Goal: Task Accomplishment & Management: Complete application form

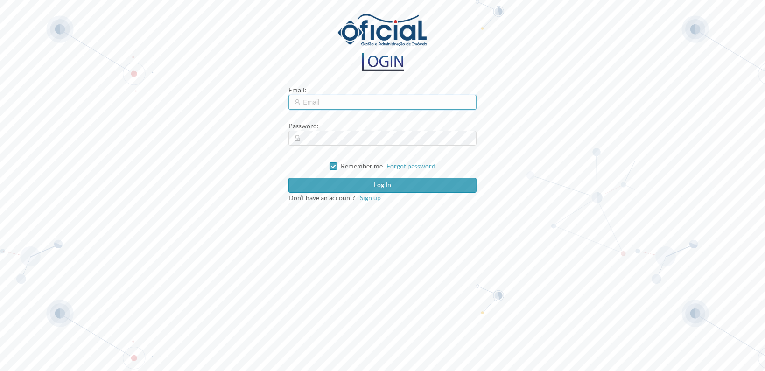
type input "[EMAIL_ADDRESS][DOMAIN_NAME]"
click at [365, 104] on input "[EMAIL_ADDRESS][DOMAIN_NAME]" at bounding box center [382, 102] width 188 height 15
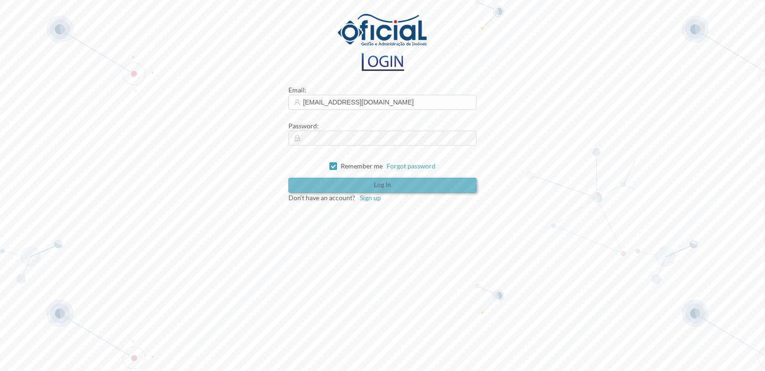
click at [362, 183] on button "Log in" at bounding box center [382, 185] width 188 height 15
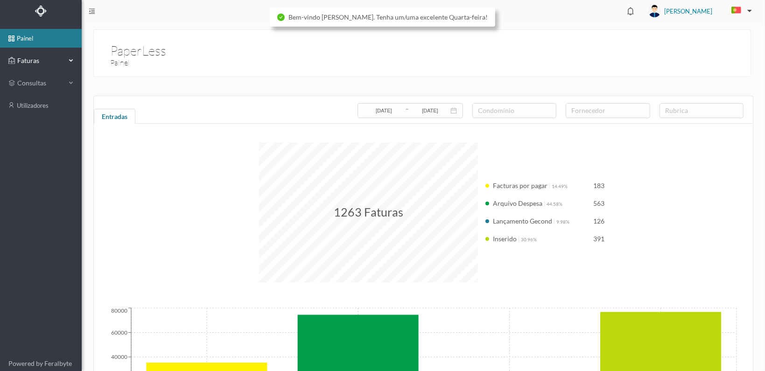
click at [21, 61] on span "Faturas" at bounding box center [40, 60] width 51 height 9
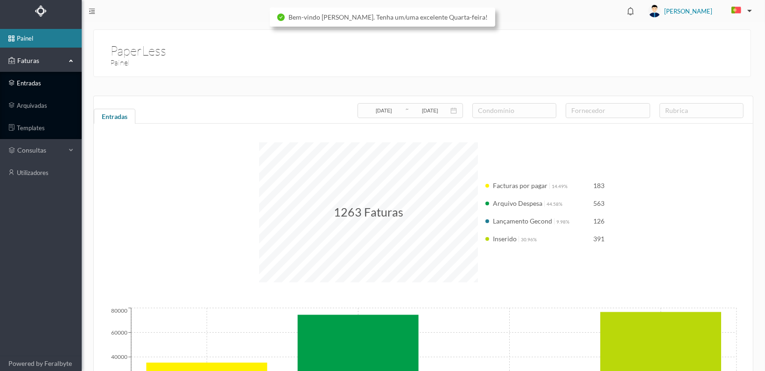
click at [22, 83] on link "entradas" at bounding box center [41, 83] width 82 height 19
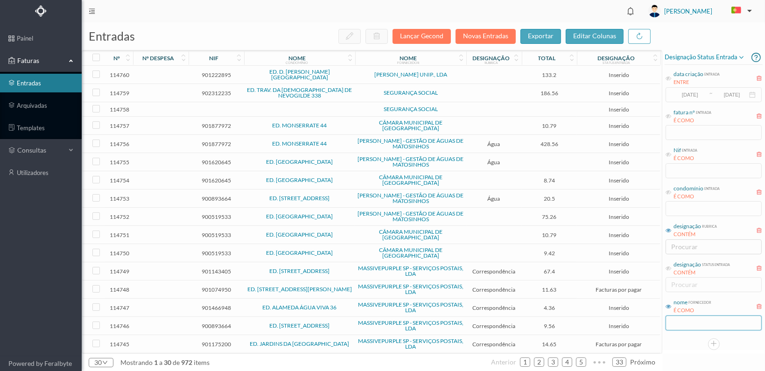
click at [683, 315] on input "text" at bounding box center [713, 322] width 96 height 15
type input "oficial"
click at [668, 191] on icon at bounding box center [668, 192] width 6 height 6
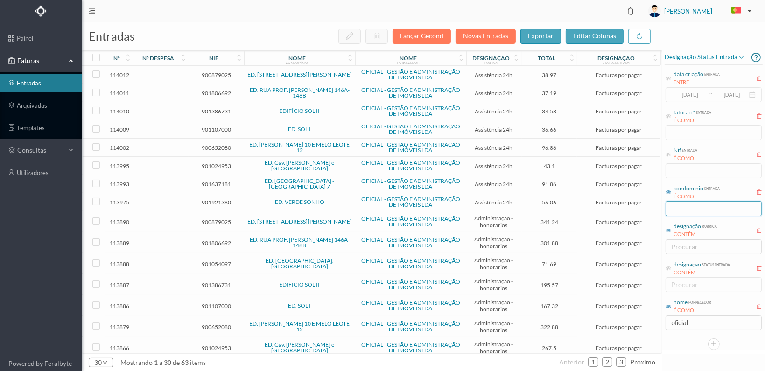
click at [686, 206] on input "text" at bounding box center [713, 208] width 96 height 15
click at [681, 208] on input "text" at bounding box center [713, 208] width 96 height 15
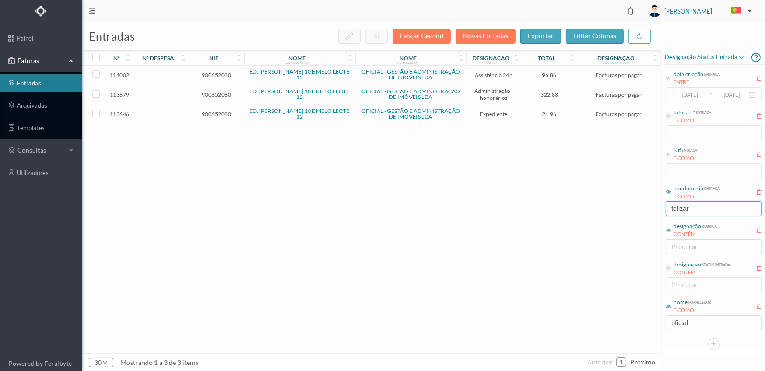
type input "felizar"
drag, startPoint x: 206, startPoint y: 111, endPoint x: 235, endPoint y: 139, distance: 40.3
click at [206, 111] on span "900652080" at bounding box center [216, 114] width 51 height 7
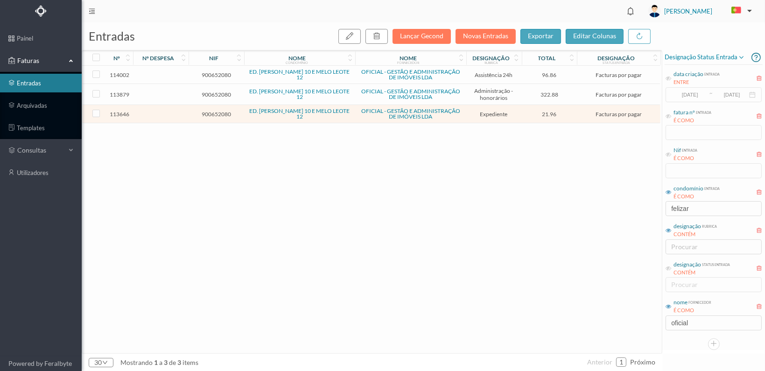
click at [210, 112] on span "900652080" at bounding box center [216, 114] width 51 height 7
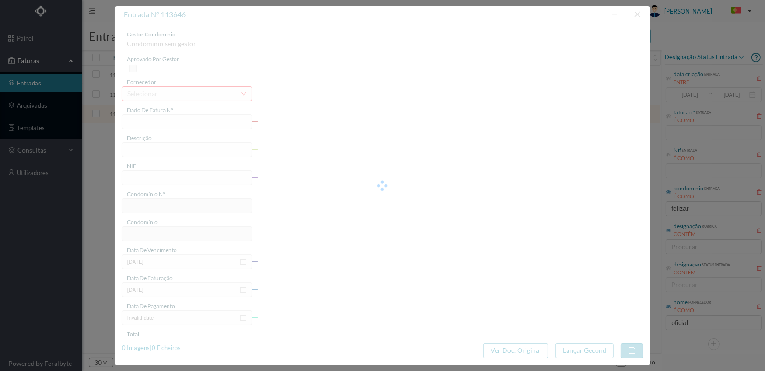
type input "FT 2025A1/4454"
type input "Serv. Administrativo - Custódia Documentação"
type input "900652080"
type input "[DATE]"
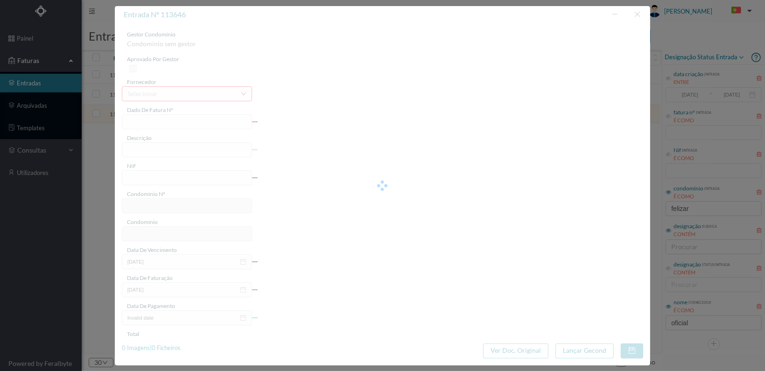
type input "[DATE]"
type input "21.96"
type input "760"
type input "ED. [PERSON_NAME] 10 E MELO LEOTE 12"
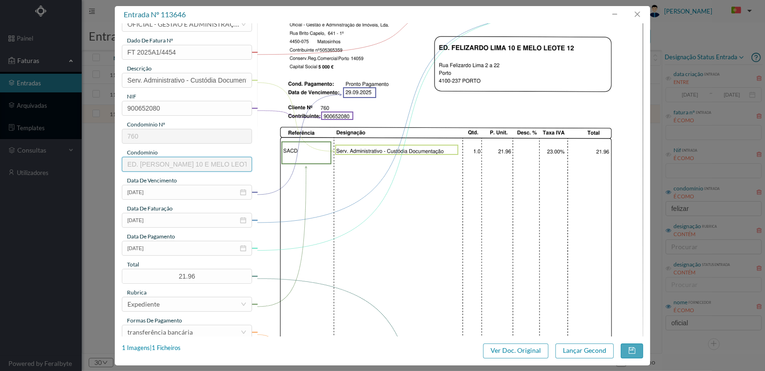
scroll to position [244, 0]
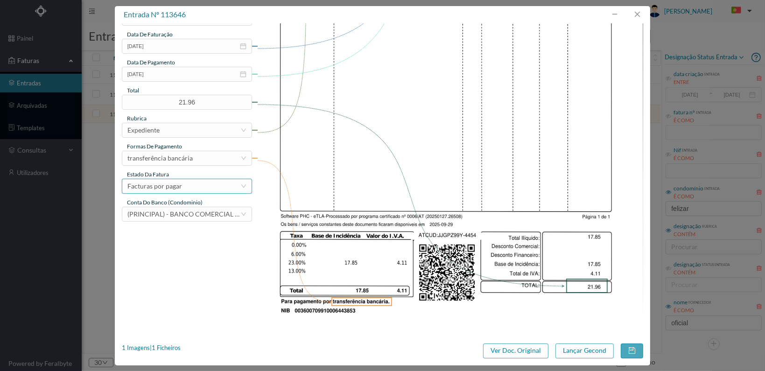
drag, startPoint x: 206, startPoint y: 180, endPoint x: 206, endPoint y: 185, distance: 5.6
click at [206, 180] on div "Facturas por pagar" at bounding box center [183, 186] width 113 height 14
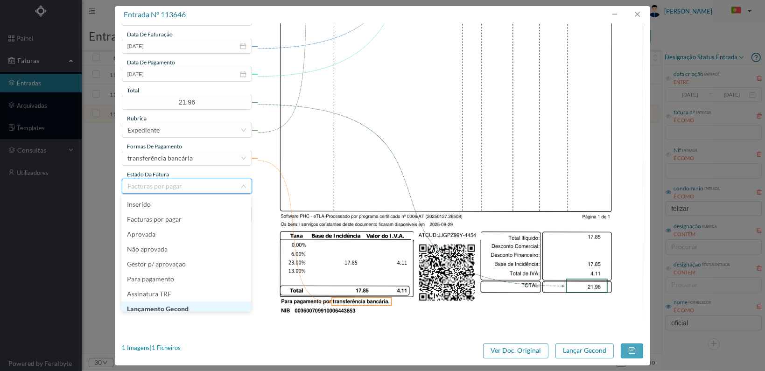
scroll to position [5, 0]
drag, startPoint x: 189, startPoint y: 304, endPoint x: 267, endPoint y: 304, distance: 77.4
click at [189, 304] on li "Lançamento Gecond" at bounding box center [186, 304] width 130 height 15
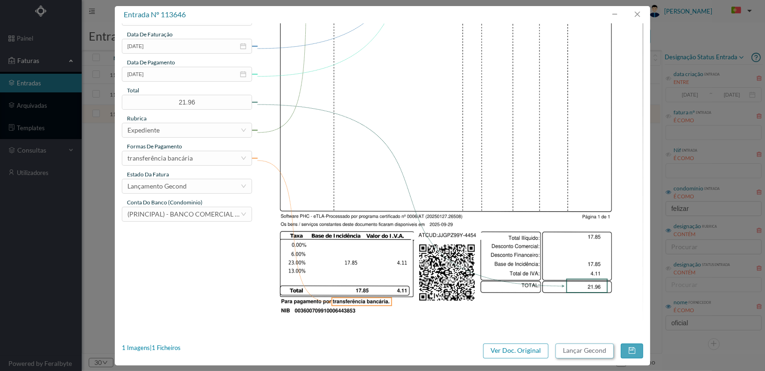
click at [590, 350] on button "Lançar Gecond" at bounding box center [584, 350] width 58 height 15
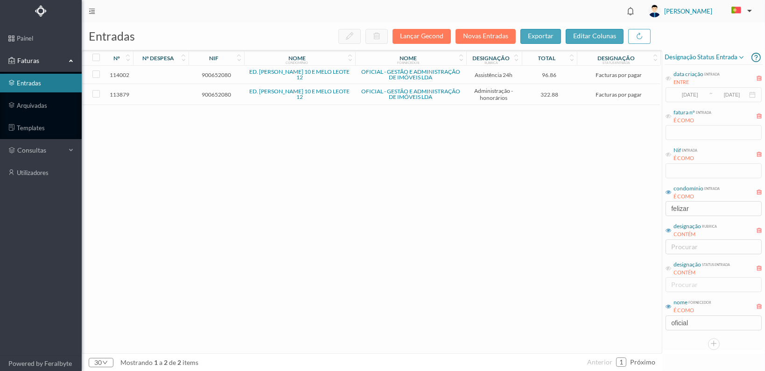
click at [230, 93] on span "900652080" at bounding box center [216, 94] width 51 height 7
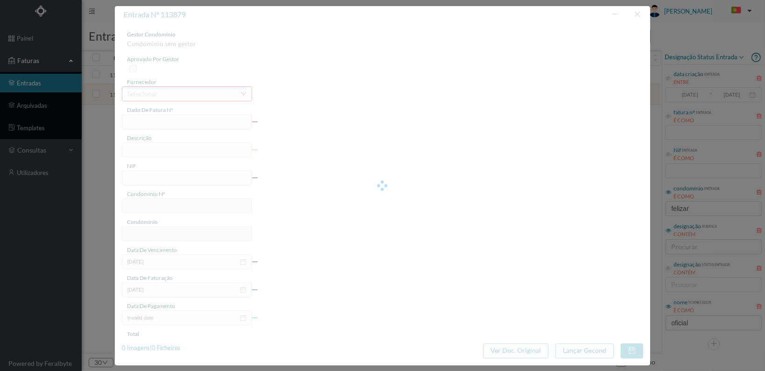
type input "FT 2025A1/4644"
type input "HONORARIOS Outubro de 2025"
type input "900652080"
type input "[DATE]"
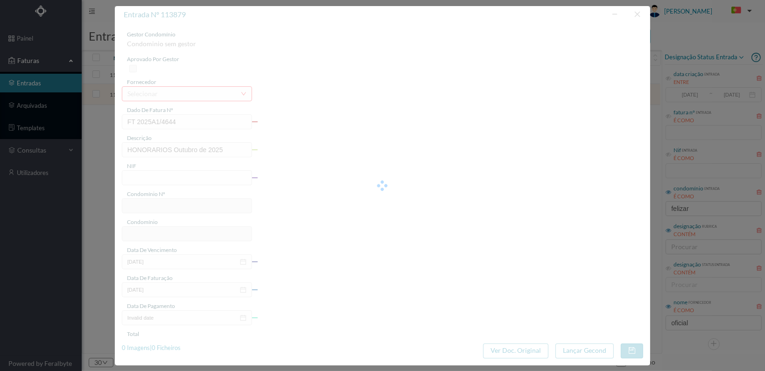
type input "[DATE]"
type input "322.88"
type input "760"
type input "ED. [PERSON_NAME] 10 E MELO LEOTE 12"
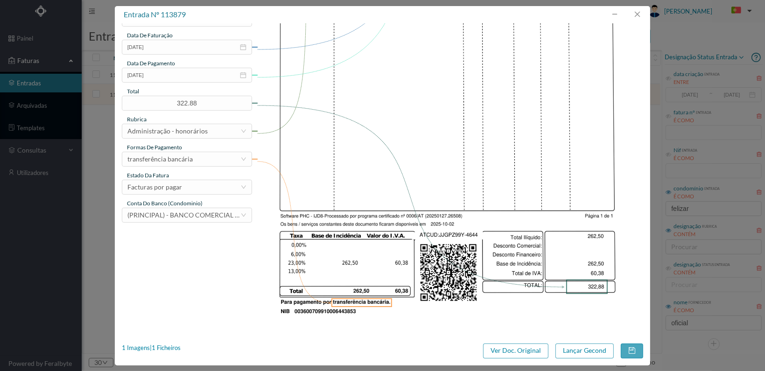
scroll to position [244, 0]
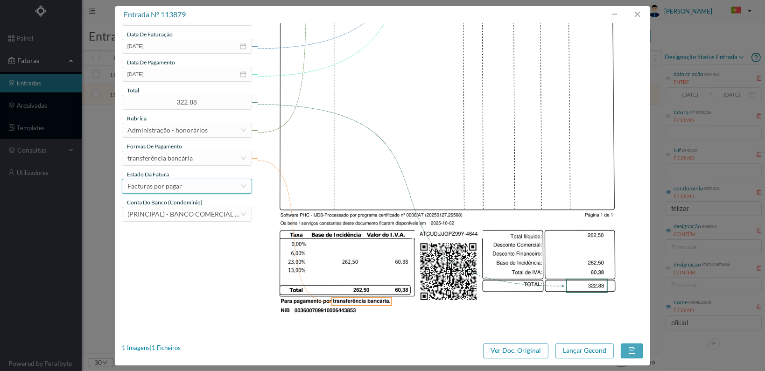
click at [198, 184] on div "Facturas por pagar" at bounding box center [183, 186] width 113 height 14
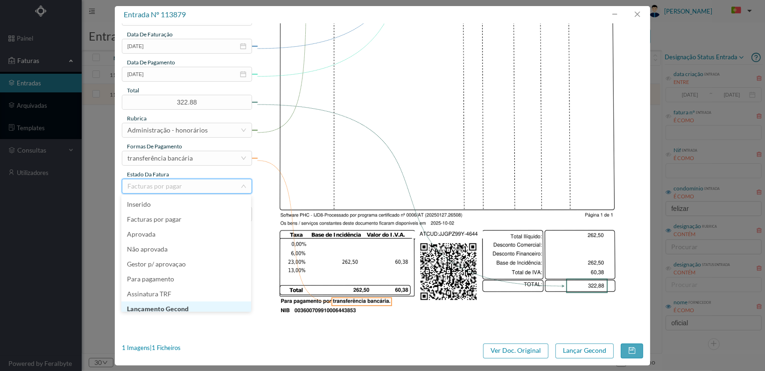
scroll to position [5, 0]
drag, startPoint x: 211, startPoint y: 304, endPoint x: 253, endPoint y: 307, distance: 42.5
click at [213, 303] on li "Lançamento Gecond" at bounding box center [186, 304] width 130 height 15
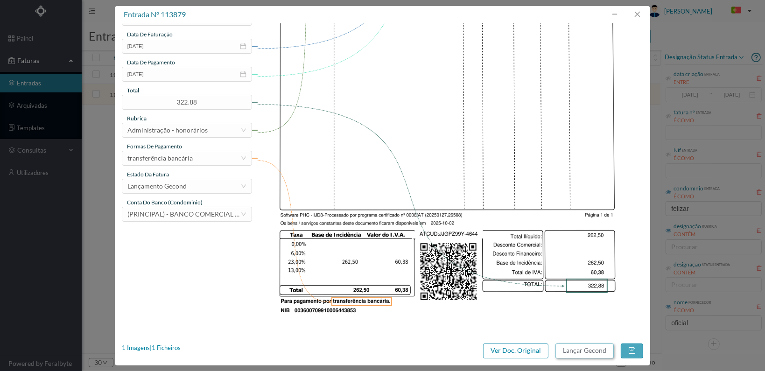
click at [582, 351] on button "Lançar Gecond" at bounding box center [584, 350] width 58 height 15
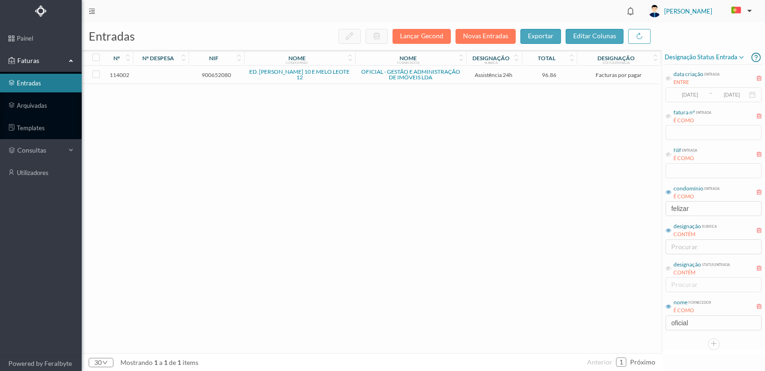
click at [222, 72] on span "900652080" at bounding box center [216, 74] width 51 height 7
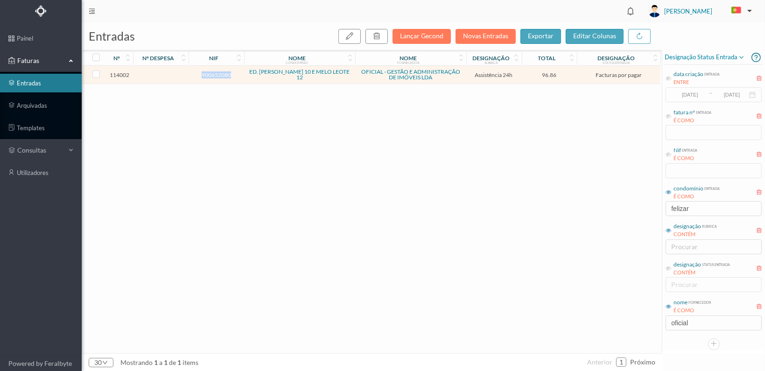
click at [222, 72] on span "900652080" at bounding box center [216, 74] width 51 height 7
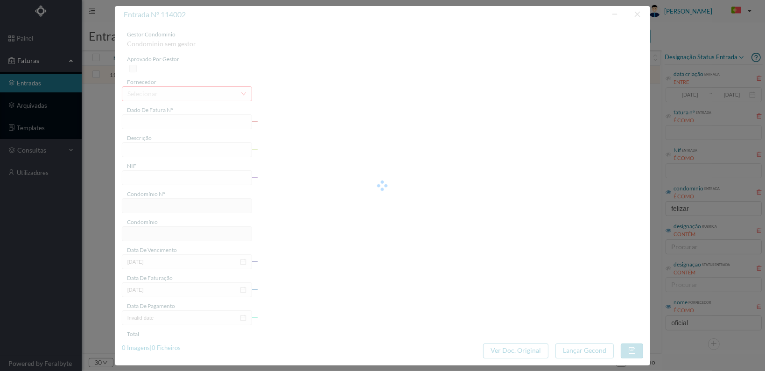
type input "FT 2025A1/4767"
type input "MANUTENÇÃO Outubro de 2025"
type input "900652080"
type input "[DATE]"
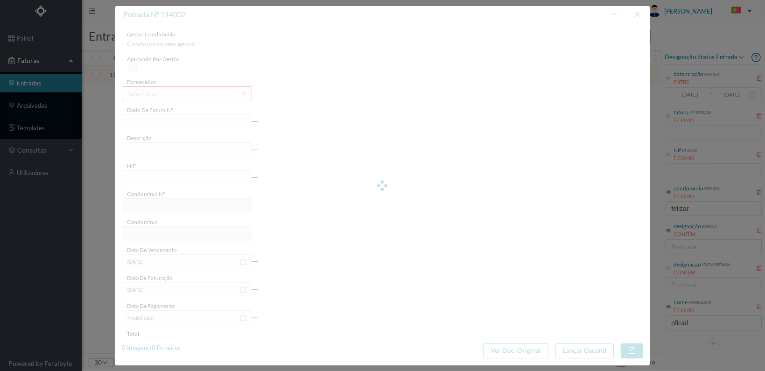
type input "[DATE]"
type input "96.86"
type input "760"
type input "ED. [PERSON_NAME] 10 E MELO LEOTE 12"
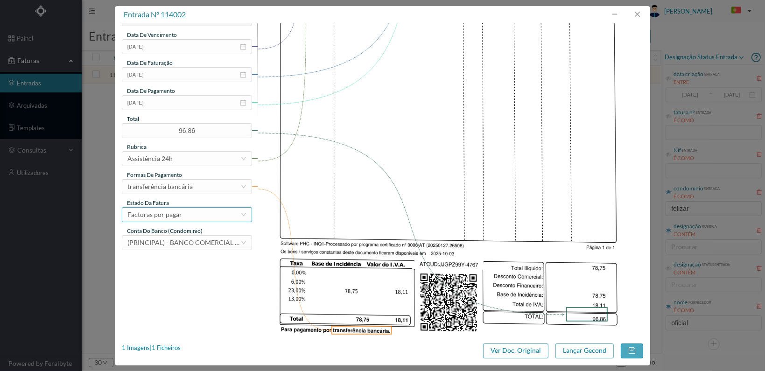
scroll to position [244, 0]
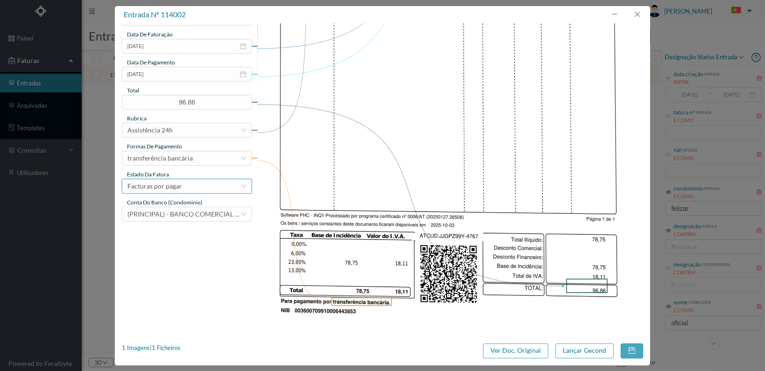
click at [210, 184] on div "Facturas por pagar" at bounding box center [183, 186] width 113 height 14
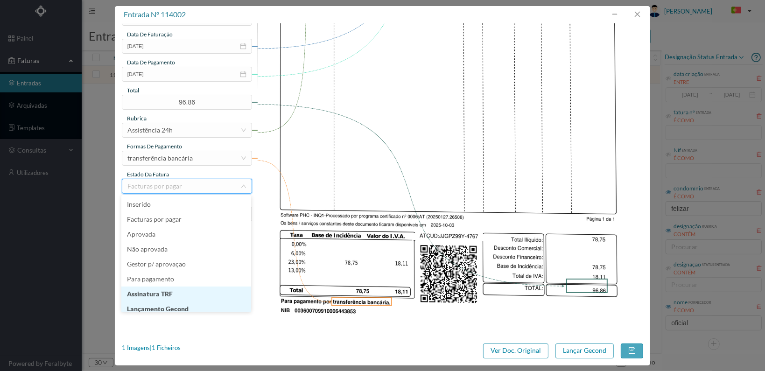
scroll to position [5, 0]
click at [194, 306] on li "Lançamento Gecond" at bounding box center [186, 304] width 130 height 15
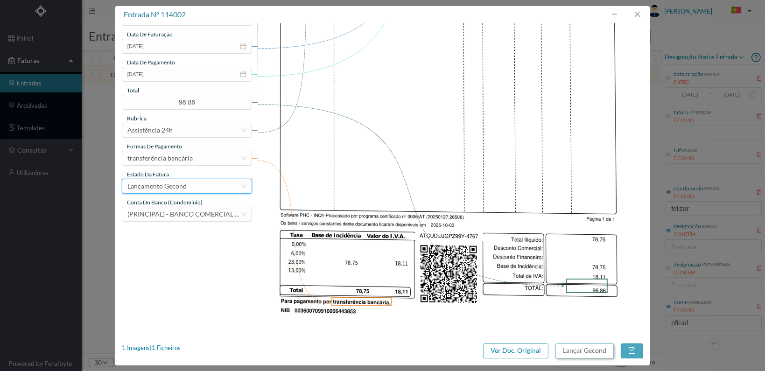
click at [590, 351] on button "Lançar Gecond" at bounding box center [584, 350] width 58 height 15
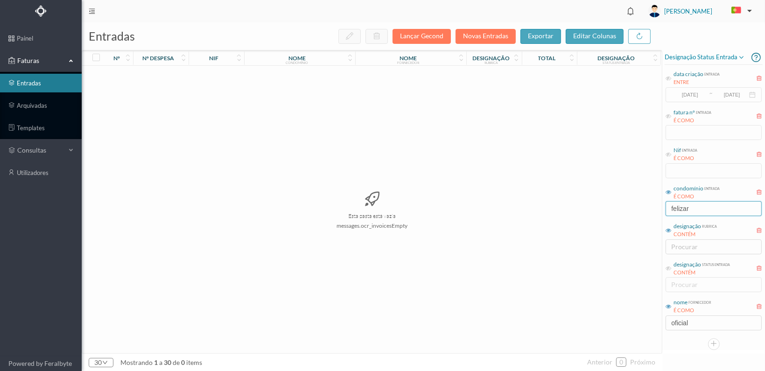
drag, startPoint x: 701, startPoint y: 209, endPoint x: 638, endPoint y: 211, distance: 62.6
click at [638, 211] on div "entradas Lançar Gecond Novas Entradas exportar editar colunas nº nº despesa nif…" at bounding box center [423, 196] width 683 height 348
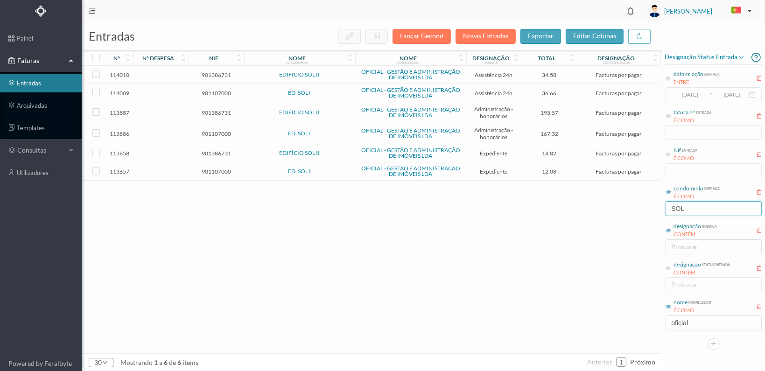
type input "SOL"
click at [318, 58] on div "nome condomínio" at bounding box center [297, 58] width 100 height 7
click at [215, 112] on span "901107000" at bounding box center [216, 114] width 51 height 7
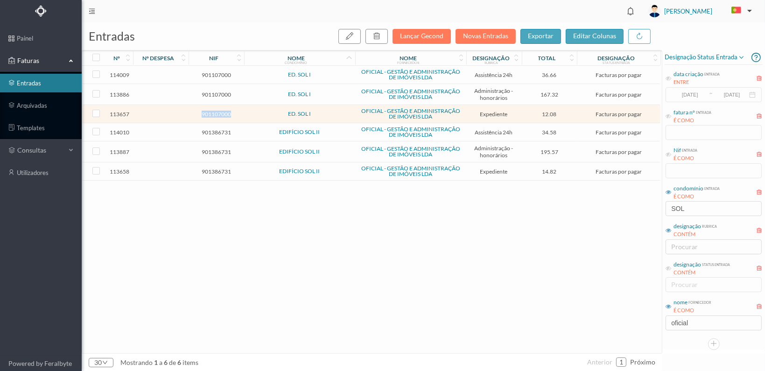
click at [215, 112] on span "901107000" at bounding box center [216, 114] width 51 height 7
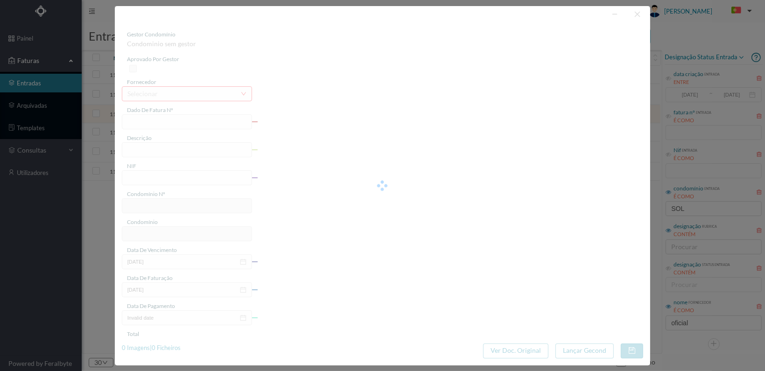
type input "FT 2025A1/4465"
type input "Serv. Administrativo - Custódia Documentação"
type input "901107000"
type input "[DATE]"
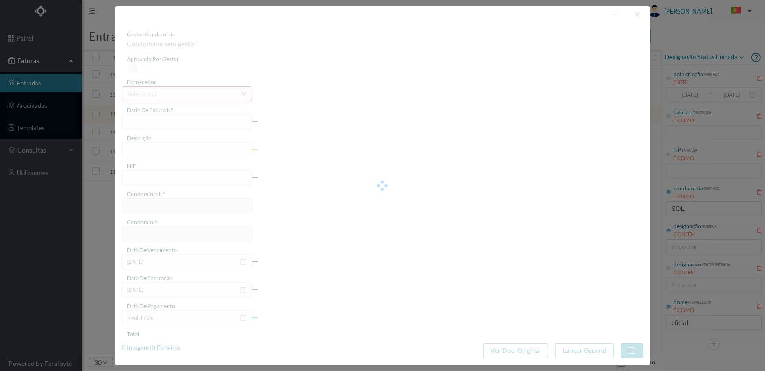
type input "[DATE]"
type input "12.08"
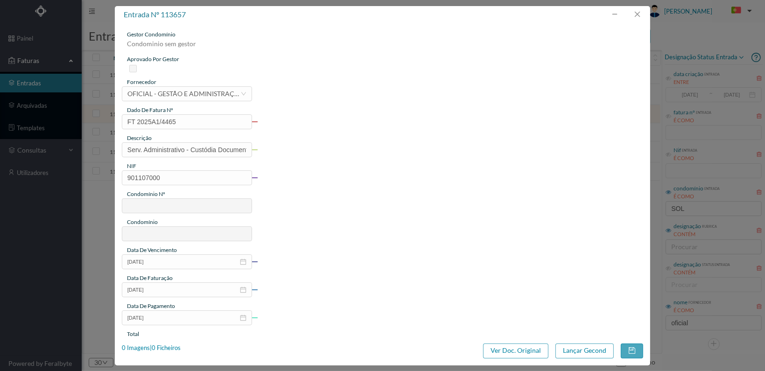
type input "808"
type input "ED. SOL I"
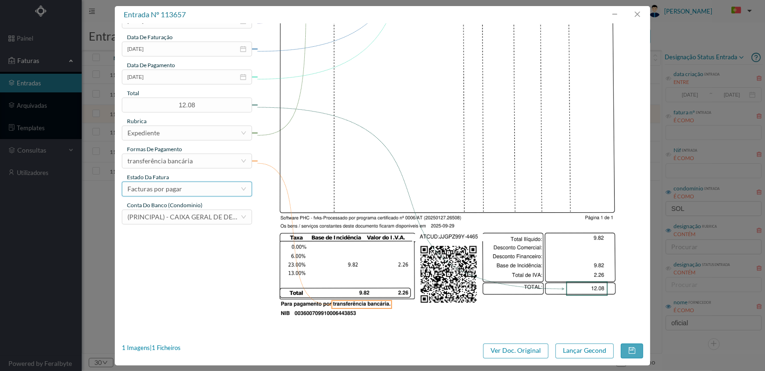
scroll to position [244, 0]
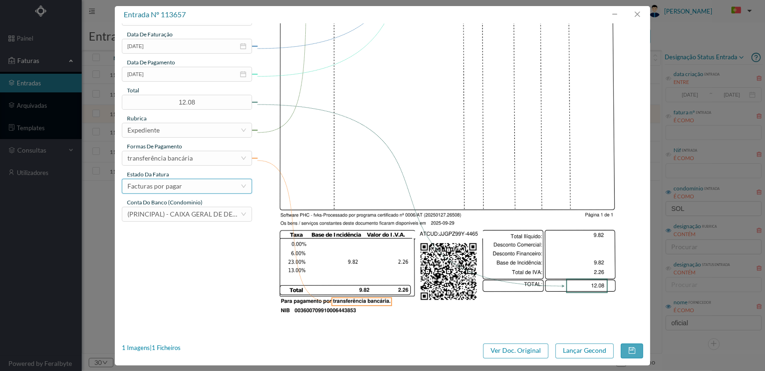
click at [216, 182] on div "Facturas por pagar" at bounding box center [183, 186] width 113 height 14
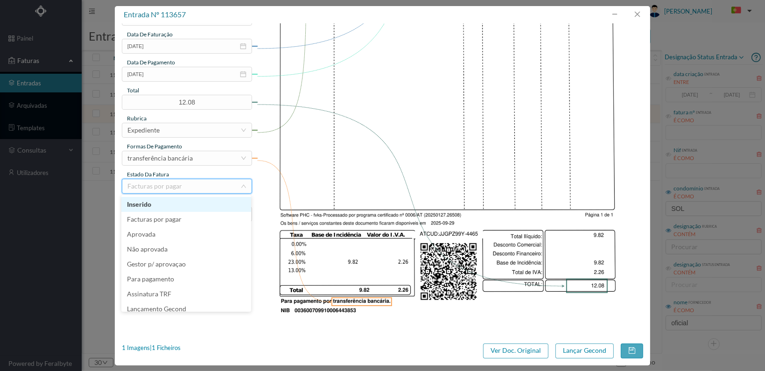
scroll to position [5, 0]
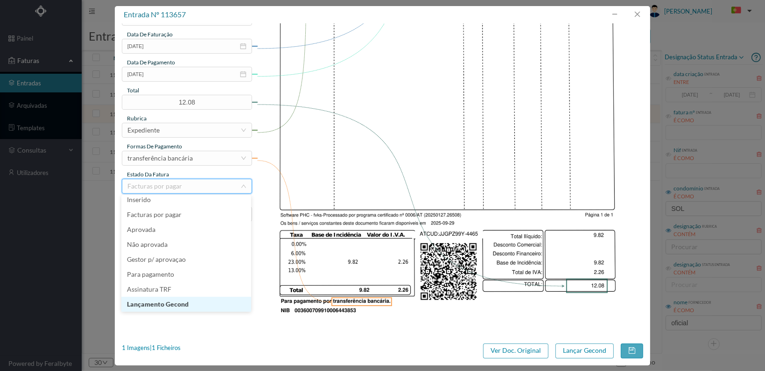
click at [184, 308] on li "Lançamento Gecond" at bounding box center [186, 304] width 130 height 15
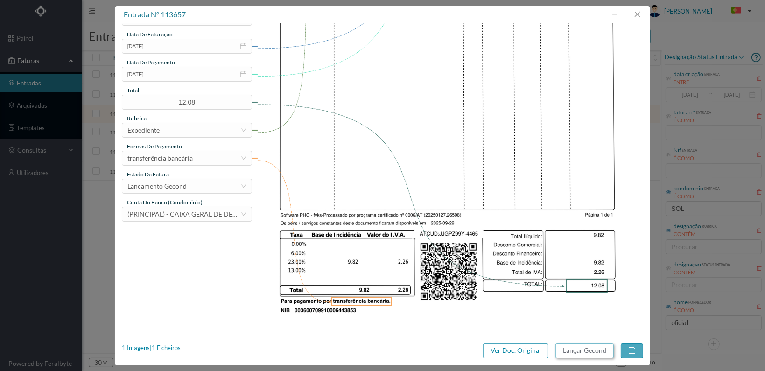
click at [586, 349] on button "Lançar Gecond" at bounding box center [584, 350] width 58 height 15
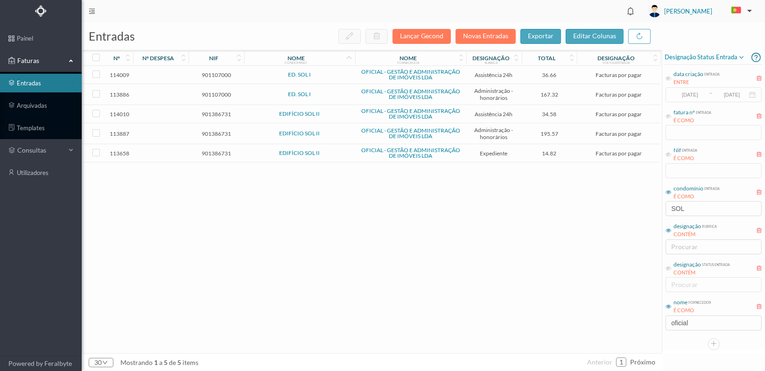
click at [205, 94] on span "901107000" at bounding box center [216, 94] width 51 height 7
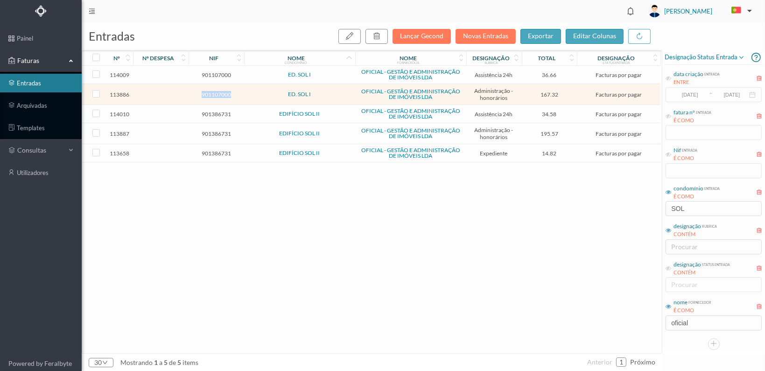
click at [205, 94] on span "901107000" at bounding box center [216, 94] width 51 height 7
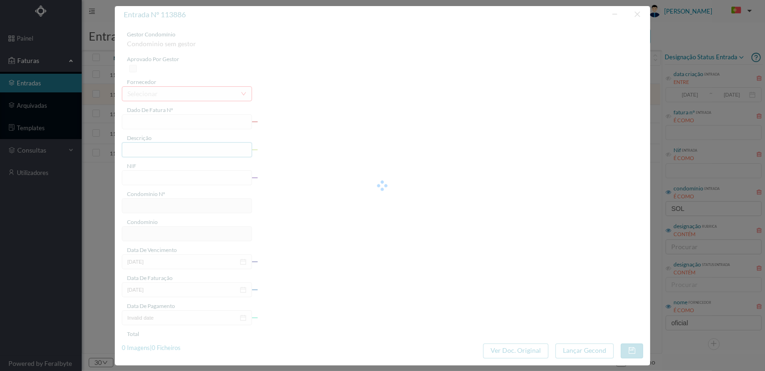
type input "FT 2025A1/4651"
type input "HONORARIOS Outubro de 2025"
type input "901107000"
type input "[DATE]"
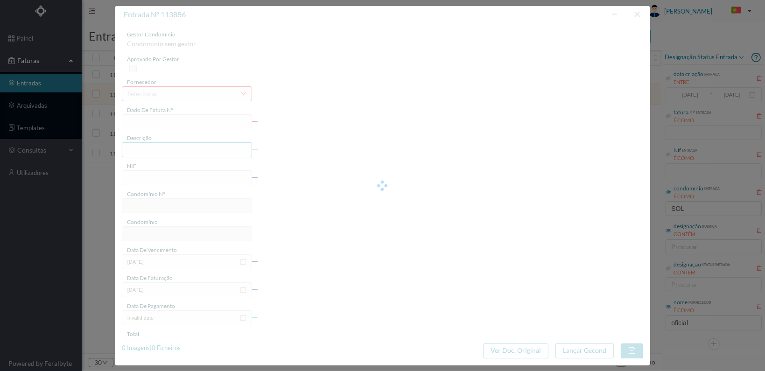
type input "[DATE]"
type input "167.32"
type input "808"
type input "ED. SOL I"
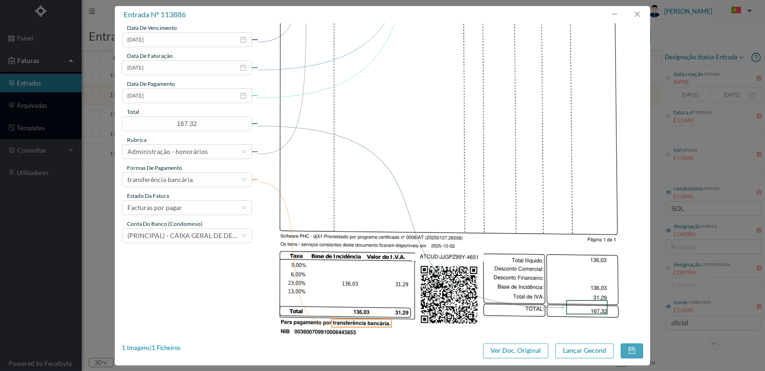
scroll to position [233, 0]
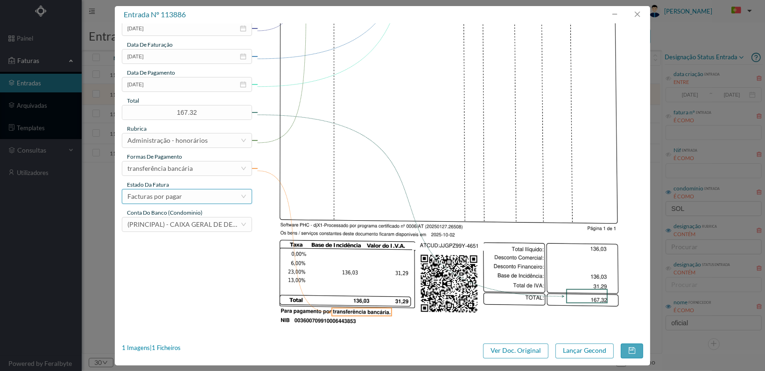
click at [219, 196] on div "Facturas por pagar" at bounding box center [183, 196] width 113 height 14
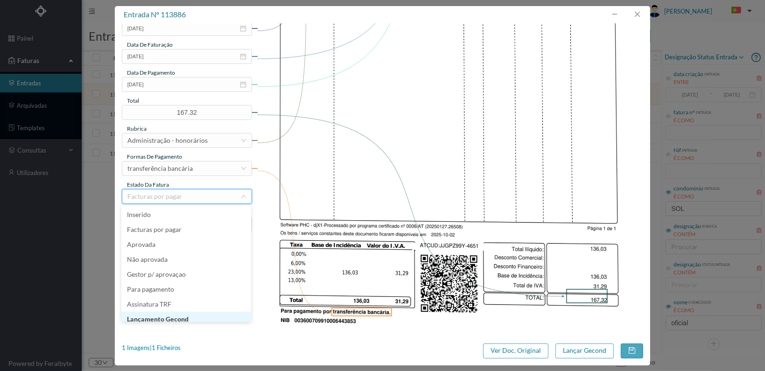
scroll to position [5, 0]
click at [189, 313] on li "Lançamento Gecond" at bounding box center [186, 314] width 130 height 15
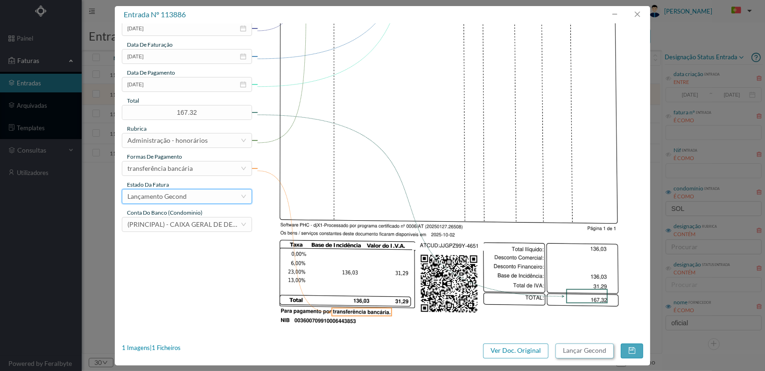
click at [581, 348] on button "Lançar Gecond" at bounding box center [584, 350] width 58 height 15
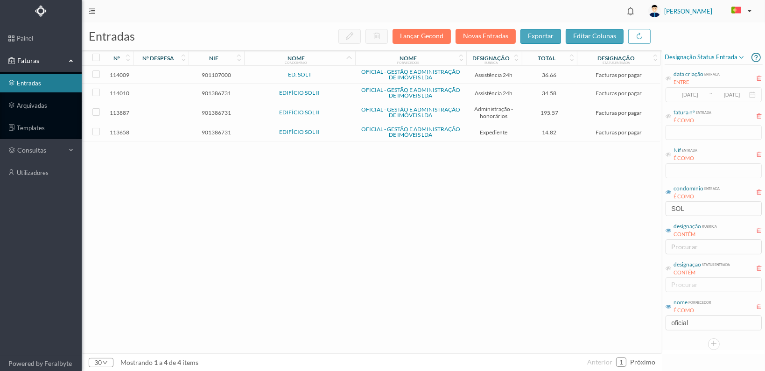
click at [215, 71] on span "901107000" at bounding box center [216, 74] width 51 height 7
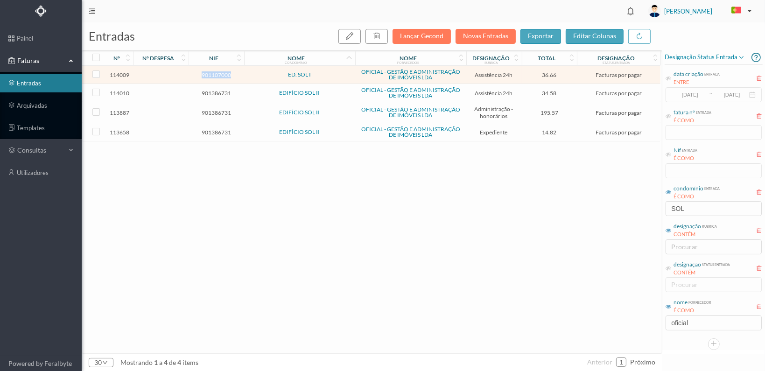
click at [215, 71] on span "901107000" at bounding box center [216, 74] width 51 height 7
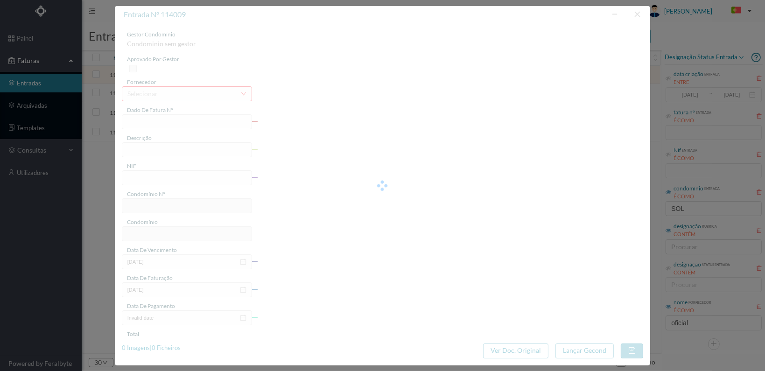
type input "FT 2025A1/4774"
type input "MANUTENÇÃO Outubro de 2025"
type input "901107000"
type input "[DATE]"
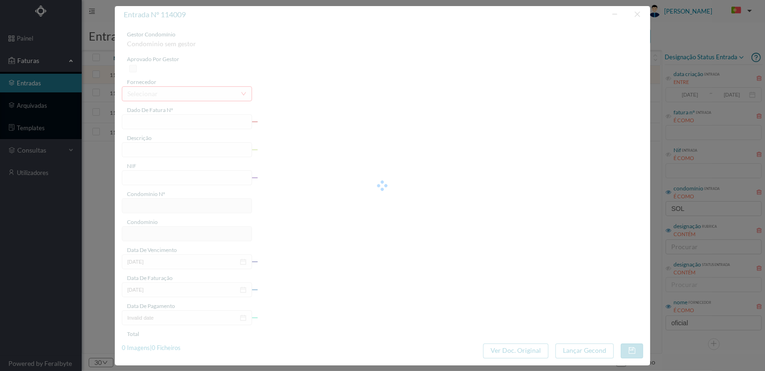
type input "[DATE]"
type input "36.66"
type input "808"
type input "ED. SOL I"
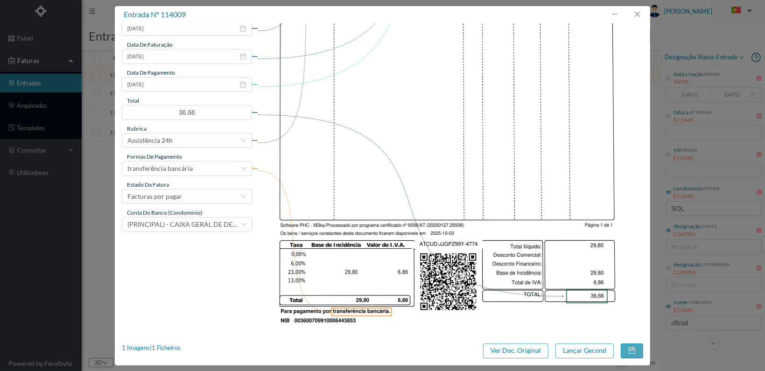
scroll to position [244, 0]
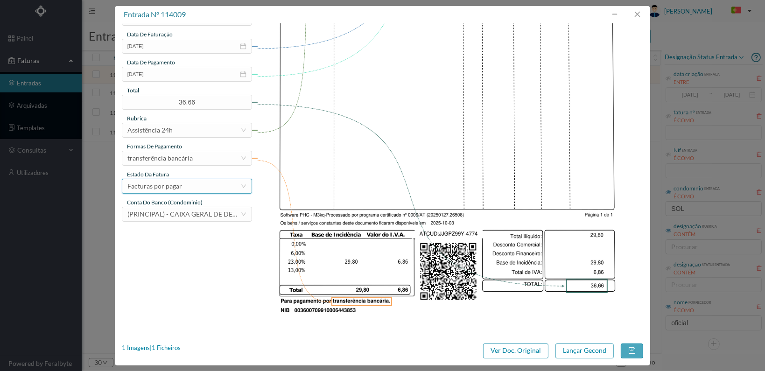
click at [204, 190] on div "Facturas por pagar" at bounding box center [183, 186] width 113 height 14
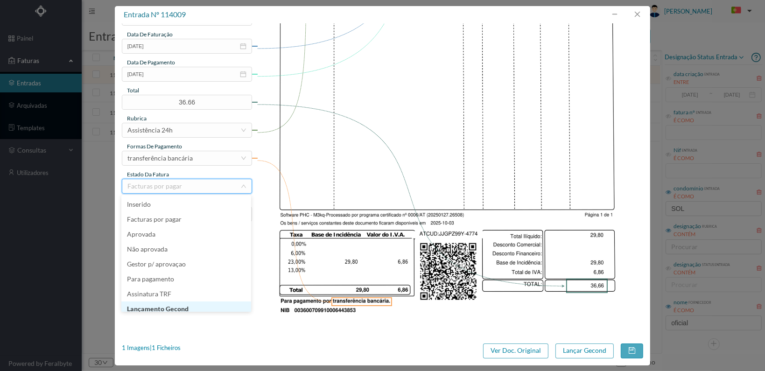
scroll to position [5, 0]
click at [185, 303] on li "Lançamento Gecond" at bounding box center [186, 304] width 130 height 15
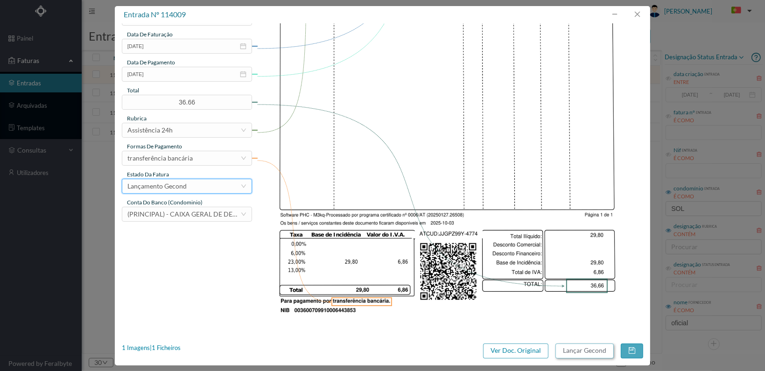
click at [586, 351] on button "Lançar Gecond" at bounding box center [584, 350] width 58 height 15
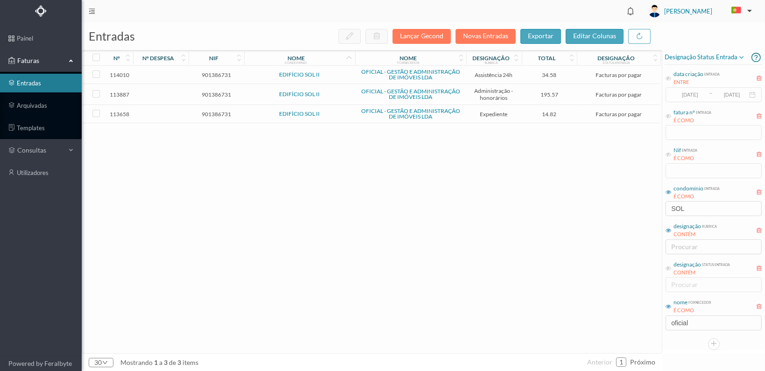
click at [211, 111] on span "901386731" at bounding box center [216, 114] width 51 height 7
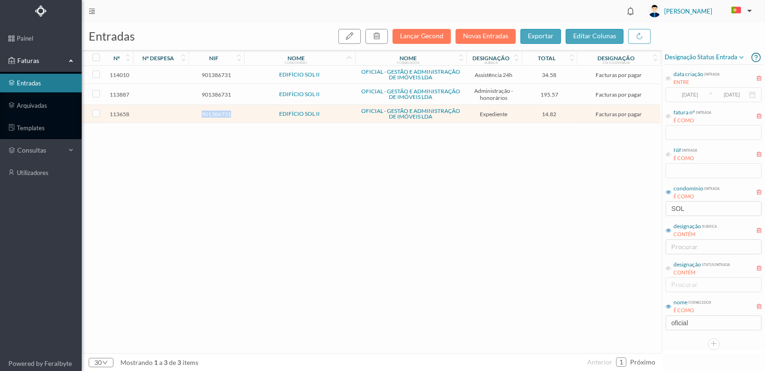
click at [211, 111] on span "901386731" at bounding box center [216, 114] width 51 height 7
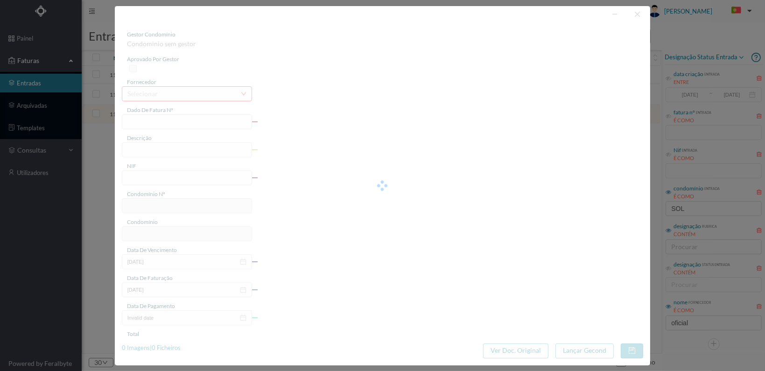
type input "FT 2025A1/4466"
type input "Serv. Administrativo - Custódia Documentação"
type input "901386731"
type input "[DATE]"
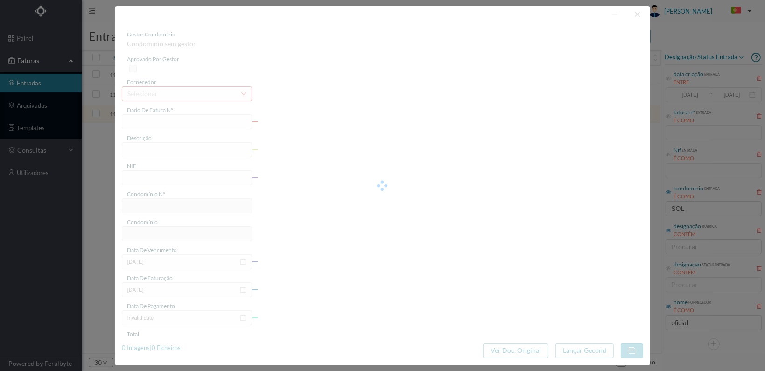
type input "[DATE]"
type input "14.82"
type input "809"
type input "EDIFÍCIO SOL II"
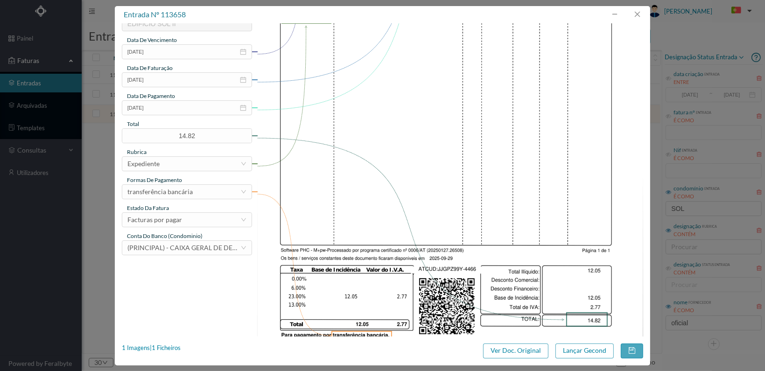
scroll to position [244, 0]
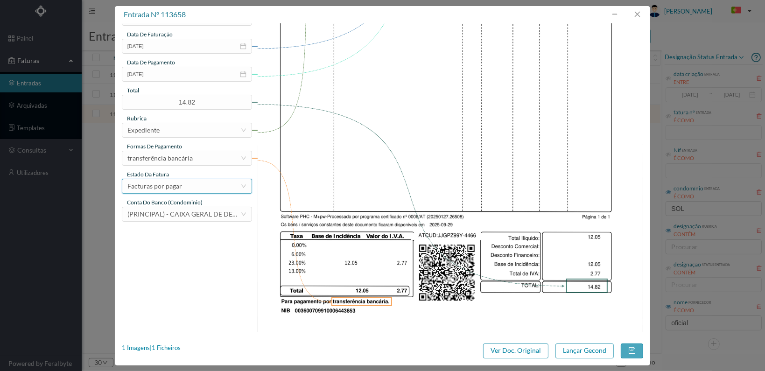
click at [218, 186] on div "Facturas por pagar" at bounding box center [183, 186] width 113 height 14
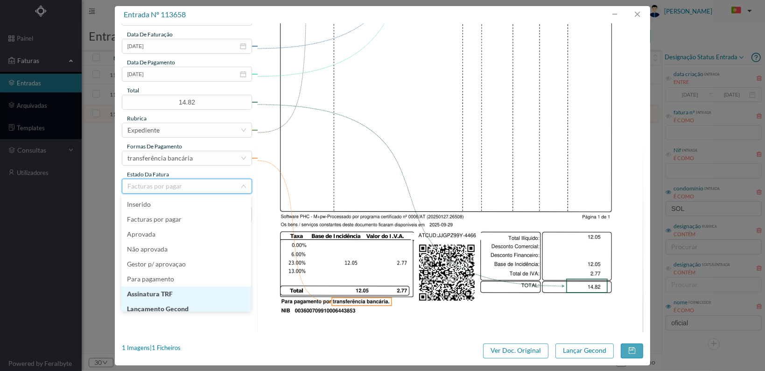
scroll to position [5, 0]
click at [200, 303] on li "Lançamento Gecond" at bounding box center [186, 304] width 130 height 15
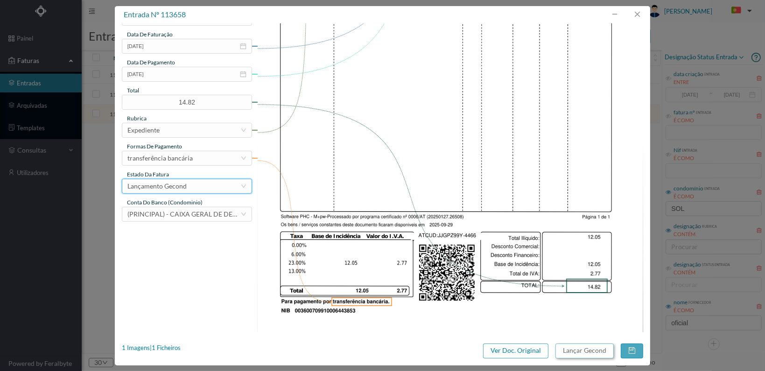
click at [580, 351] on button "Lançar Gecond" at bounding box center [584, 350] width 58 height 15
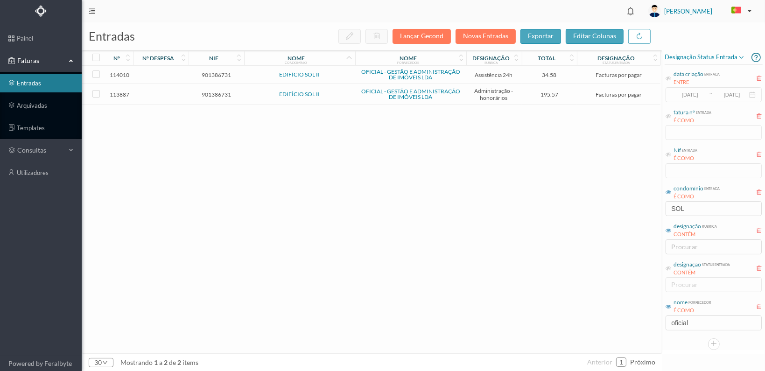
click at [217, 93] on span "901386731" at bounding box center [216, 94] width 51 height 7
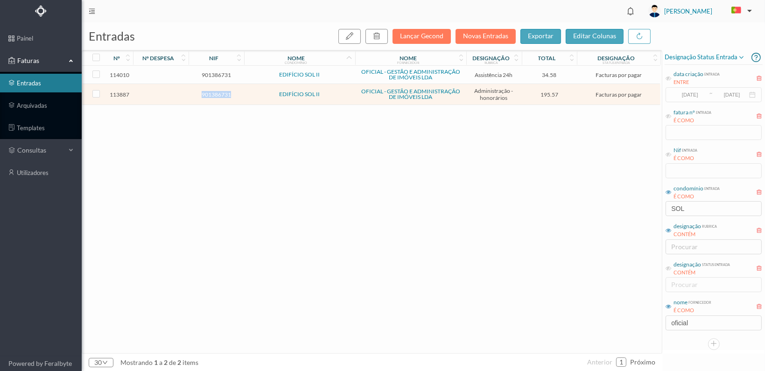
click at [217, 93] on span "901386731" at bounding box center [216, 94] width 51 height 7
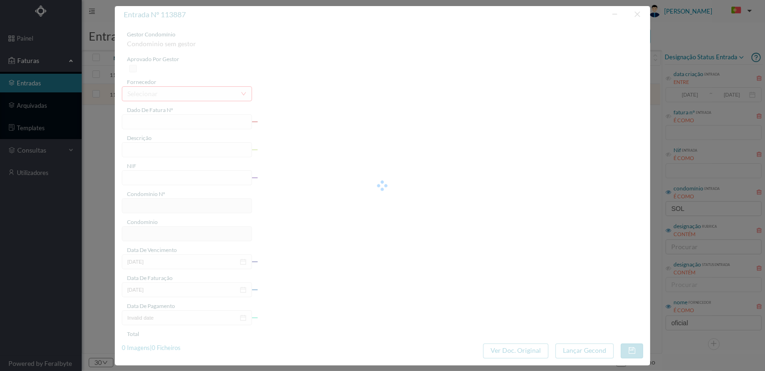
type input "FT 2025A1/4652"
type input "HONORARIOS Outubro de 2025"
type input "901386731"
type input "[DATE]"
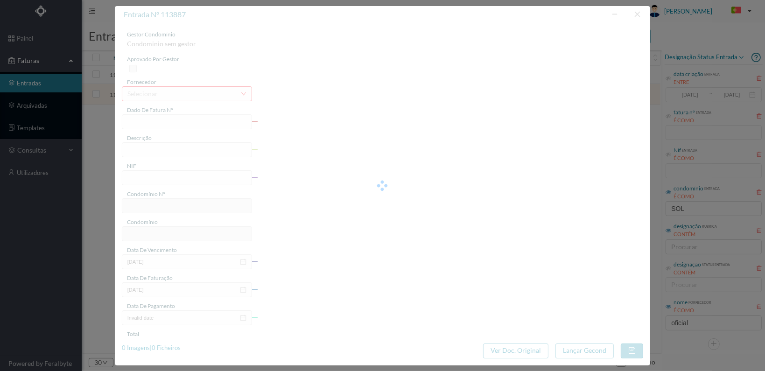
type input "[DATE]"
type input "195.57"
type input "809"
type input "EDIFÍCIO SOL II"
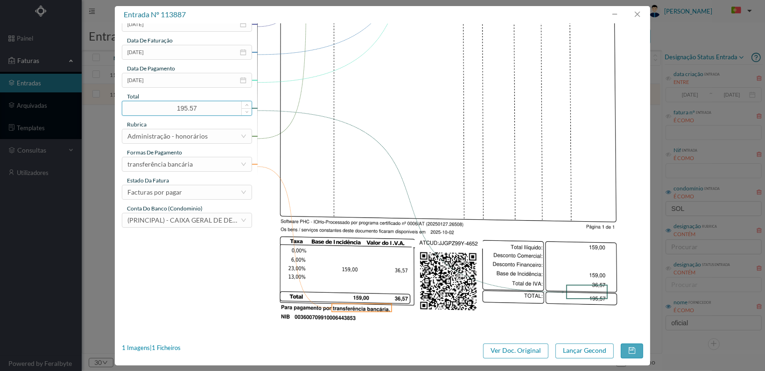
scroll to position [244, 0]
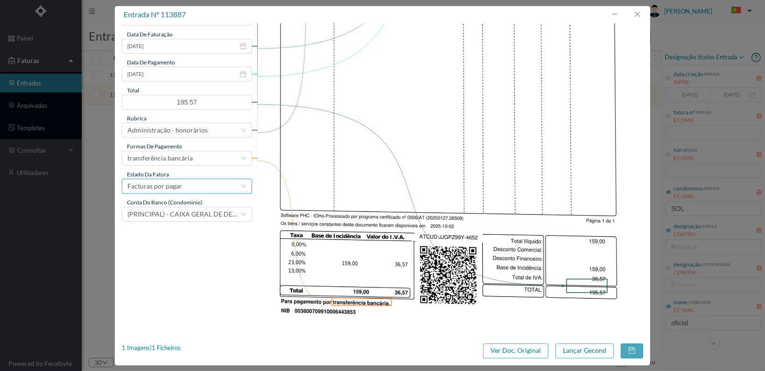
click at [223, 187] on div "Facturas por pagar" at bounding box center [183, 186] width 113 height 14
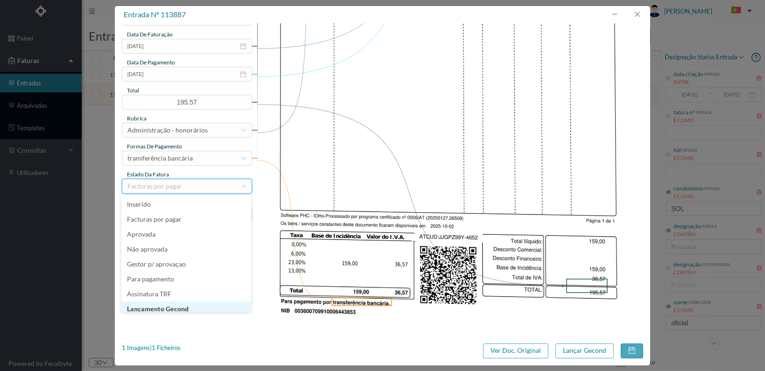
scroll to position [5, 0]
click at [187, 301] on li "Lançamento Gecond" at bounding box center [186, 304] width 130 height 15
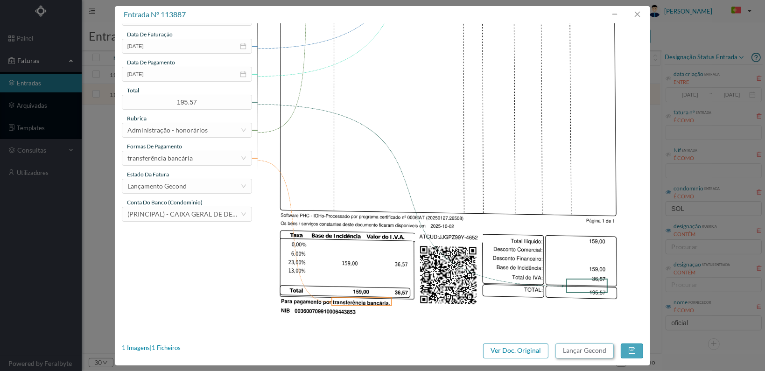
click at [590, 350] on button "Lançar Gecond" at bounding box center [584, 350] width 58 height 15
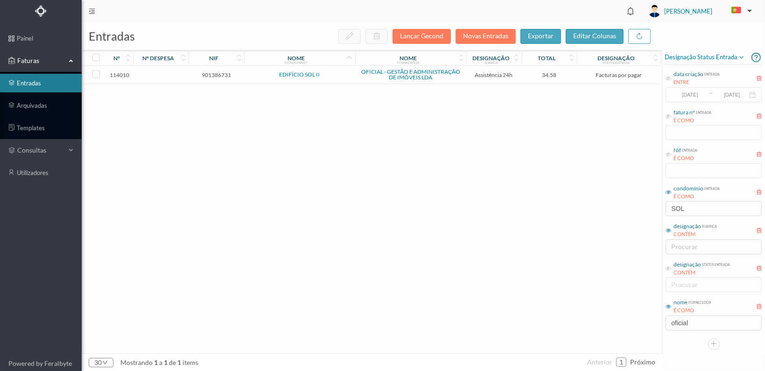
click at [217, 74] on span "901386731" at bounding box center [216, 74] width 51 height 7
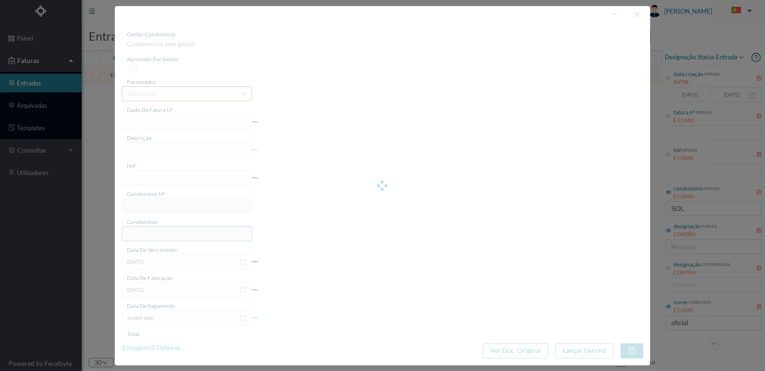
type input "FT 2025A1/4775"
type input "MANUTENÇÃO Outubro de 2025"
type input "901386731"
type input "[DATE]"
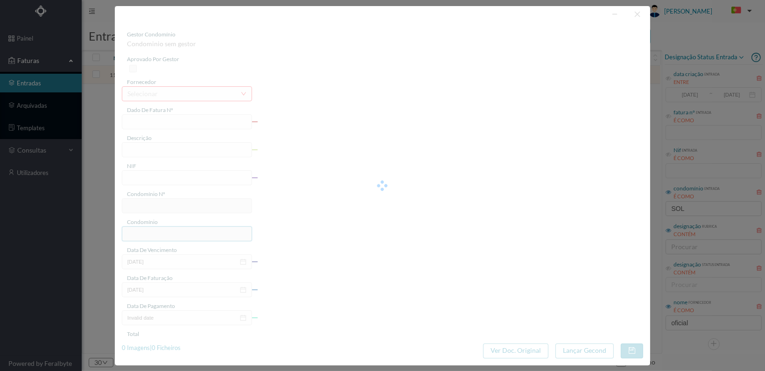
type input "[DATE]"
type input "34.58"
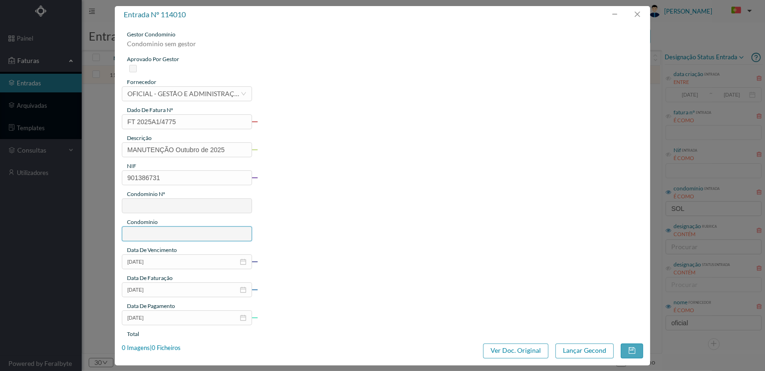
type input "809"
type input "EDIFÍCIO SOL II"
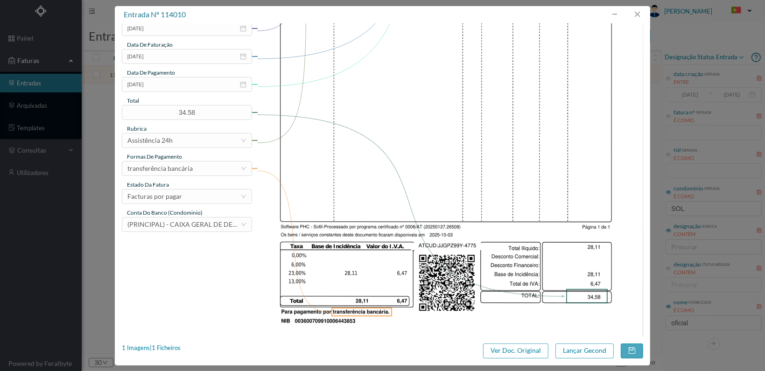
scroll to position [244, 0]
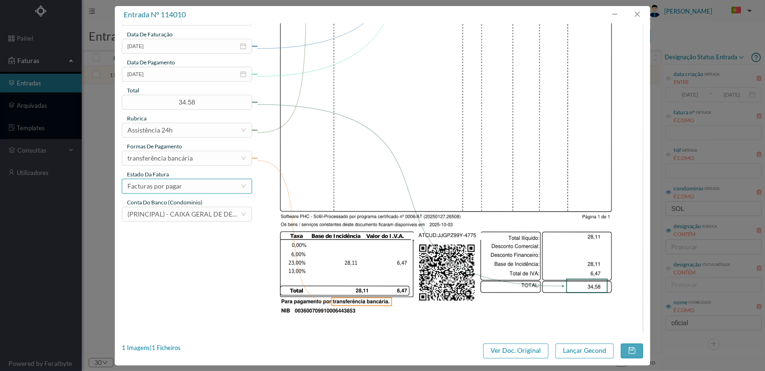
click at [221, 186] on div "Facturas por pagar" at bounding box center [183, 186] width 113 height 14
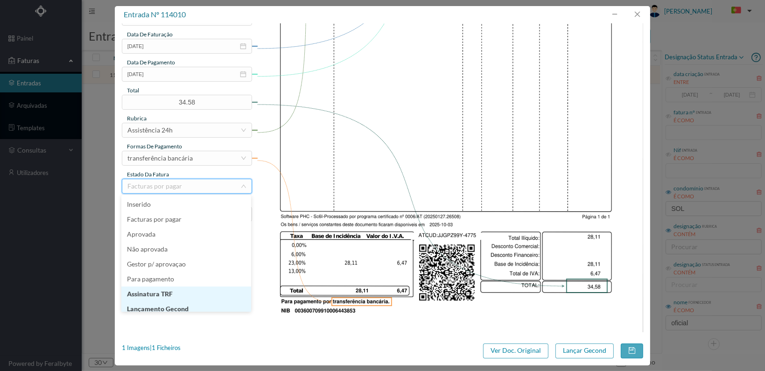
scroll to position [5, 0]
click at [205, 303] on li "Lançamento Gecond" at bounding box center [186, 304] width 130 height 15
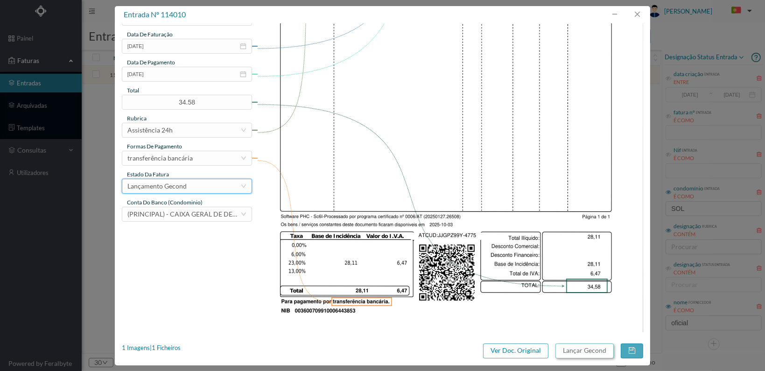
click at [585, 349] on button "Lançar Gecond" at bounding box center [584, 350] width 58 height 15
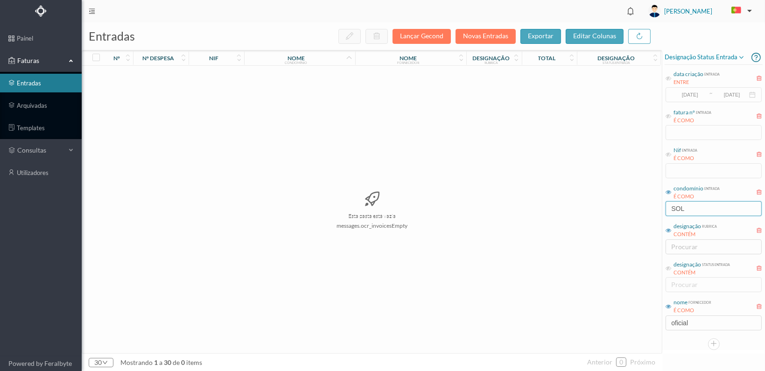
drag, startPoint x: 696, startPoint y: 206, endPoint x: 651, endPoint y: 209, distance: 44.9
click at [651, 209] on div "entradas Lançar Gecond Novas Entradas exportar editar colunas nº nº despesa nif…" at bounding box center [423, 196] width 683 height 348
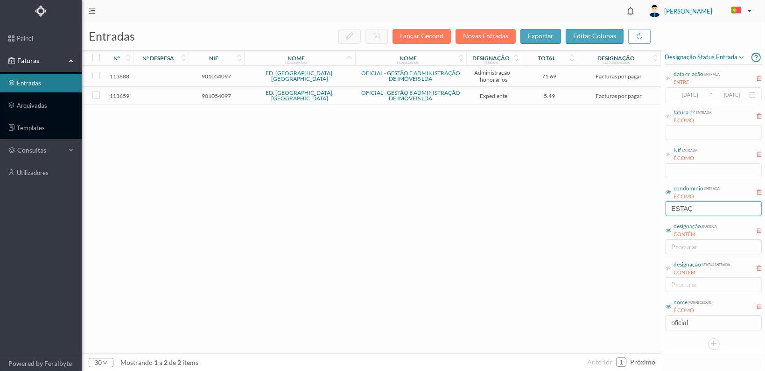
type input "ESTAÇ"
click at [220, 92] on span "901054097" at bounding box center [216, 95] width 51 height 7
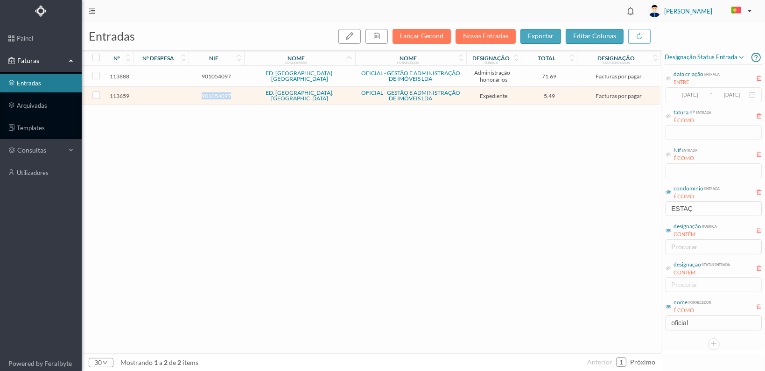
click at [220, 92] on span "901054097" at bounding box center [216, 95] width 51 height 7
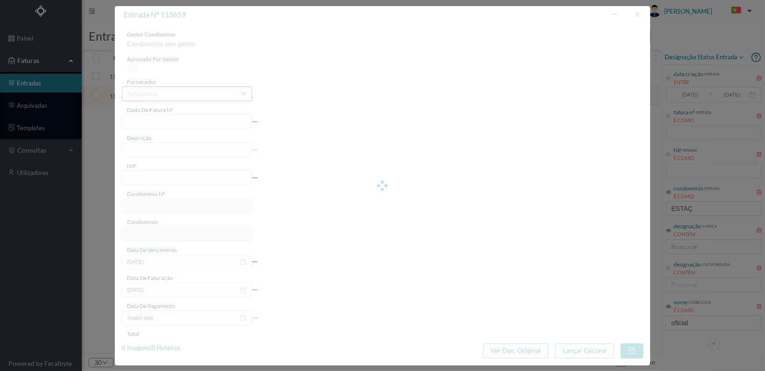
type input "FT 2025A1/4467"
type input "Serv. Administrativo - Custódia Documentação"
type input "901054097"
type input "[DATE]"
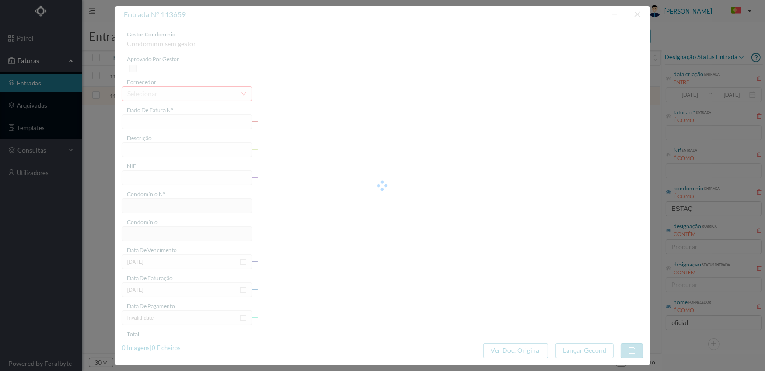
type input "[DATE]"
type input "5.49"
type input "812"
type input "ED. [GEOGRAPHIC_DATA]. [GEOGRAPHIC_DATA]"
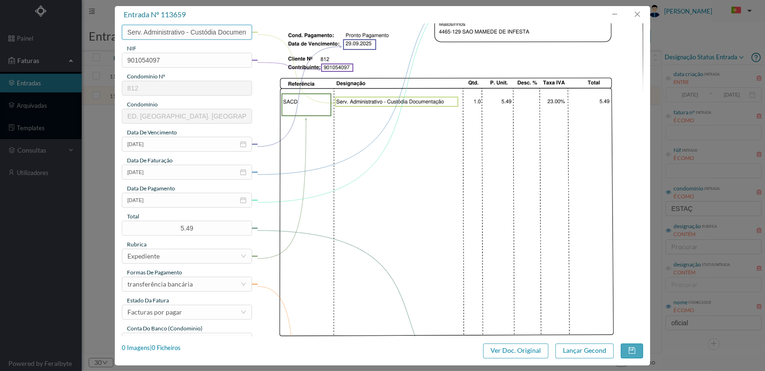
scroll to position [244, 0]
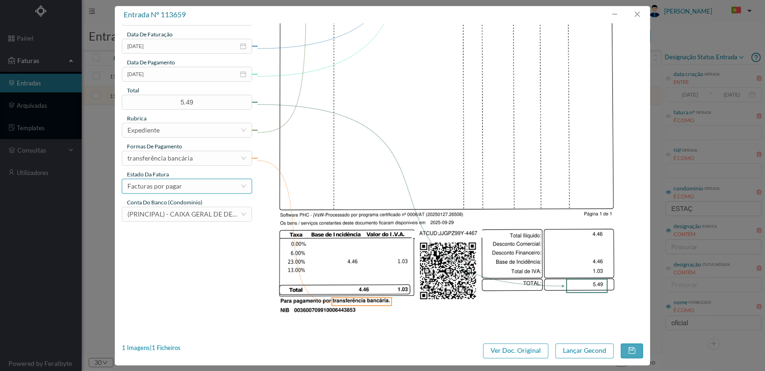
click at [225, 186] on div "Facturas por pagar" at bounding box center [183, 186] width 113 height 14
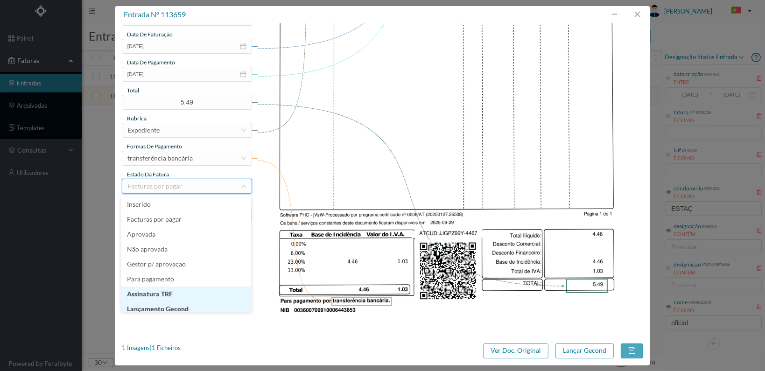
scroll to position [5, 0]
click at [199, 306] on li "Lançamento Gecond" at bounding box center [186, 304] width 130 height 15
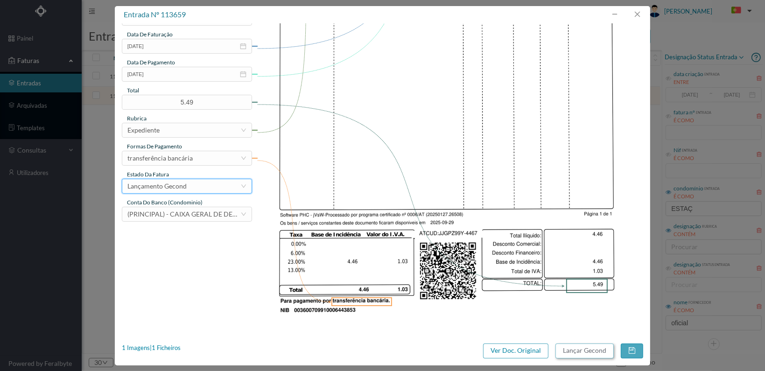
click at [580, 349] on button "Lançar Gecond" at bounding box center [584, 350] width 58 height 15
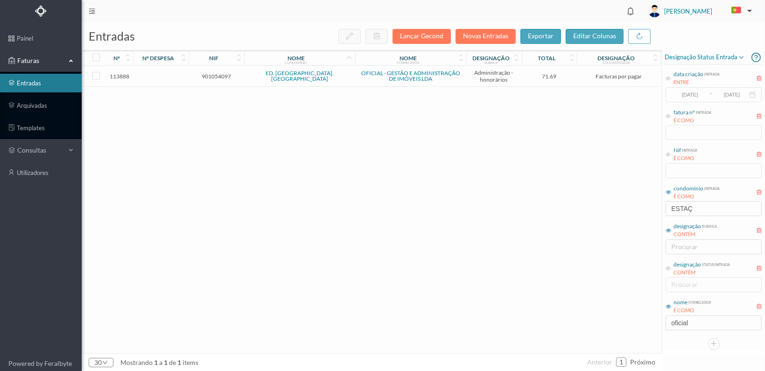
click at [215, 75] on span "901054097" at bounding box center [216, 76] width 51 height 7
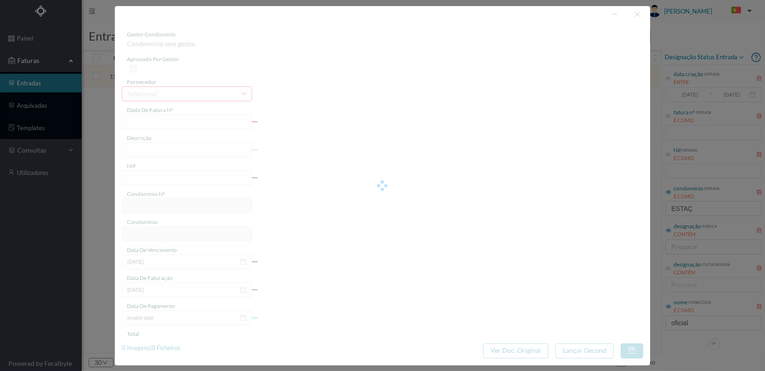
type input "FT 2025A1/4653"
type input "HONORARIOS Outubro de 2025"
type input "901054097"
type input "[DATE]"
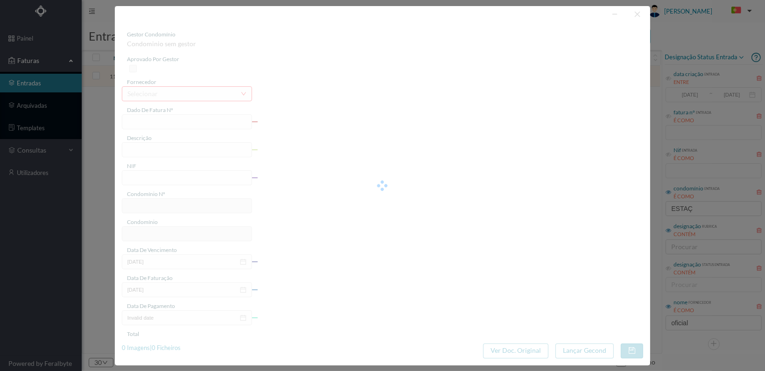
type input "[DATE]"
type input "71.69"
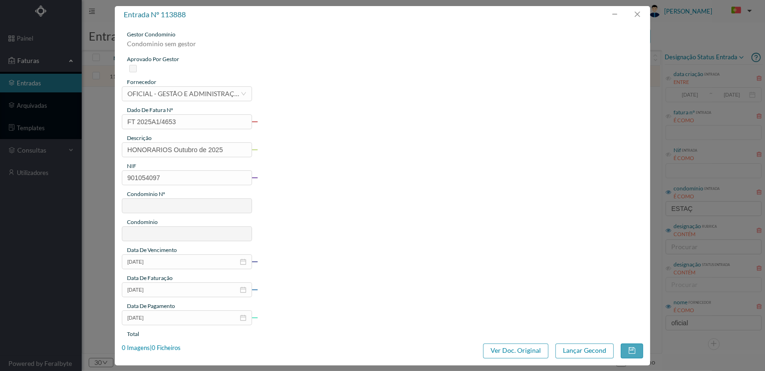
type input "812"
type input "ED. [GEOGRAPHIC_DATA]. [GEOGRAPHIC_DATA]"
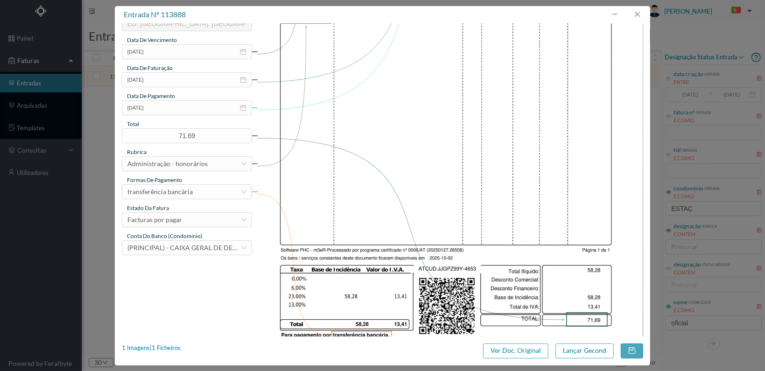
scroll to position [244, 0]
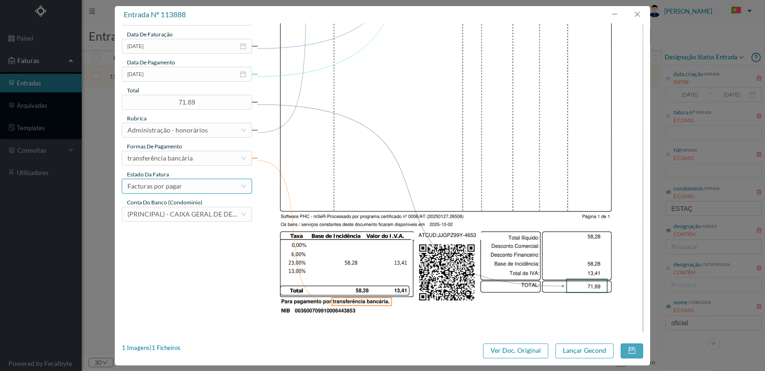
click at [205, 181] on div "Facturas por pagar" at bounding box center [183, 186] width 113 height 14
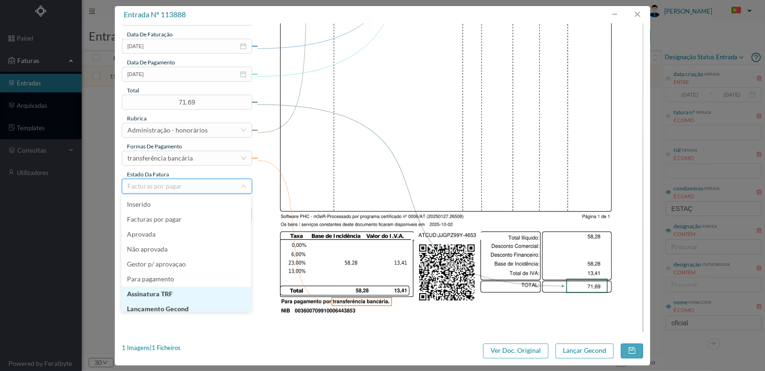
scroll to position [5, 0]
click at [200, 305] on li "Lançamento Gecond" at bounding box center [186, 304] width 130 height 15
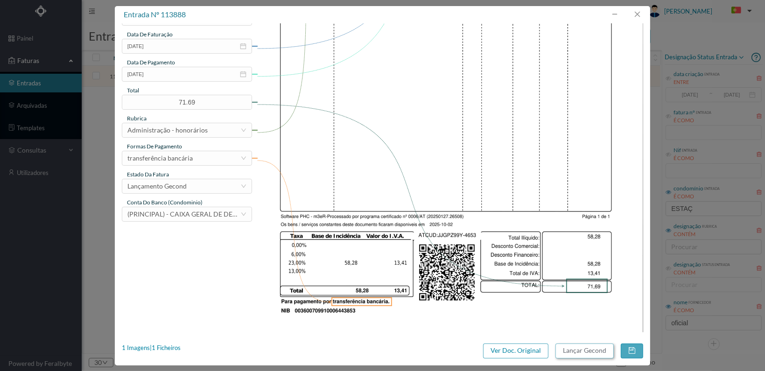
click at [567, 352] on button "Lançar Gecond" at bounding box center [584, 350] width 58 height 15
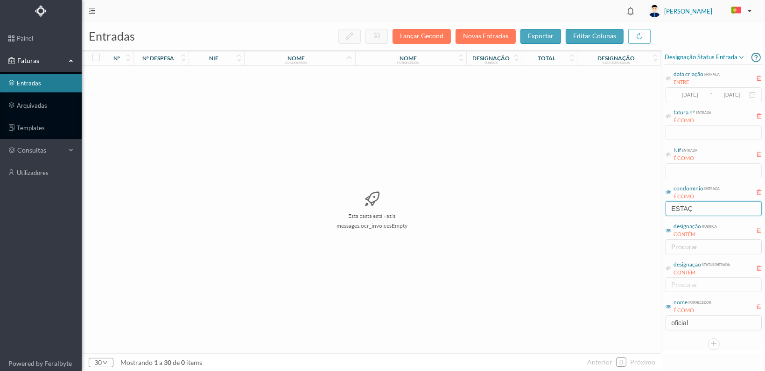
drag, startPoint x: 690, startPoint y: 208, endPoint x: 666, endPoint y: 208, distance: 23.8
click at [667, 208] on input "ESTAÇ" at bounding box center [713, 208] width 96 height 15
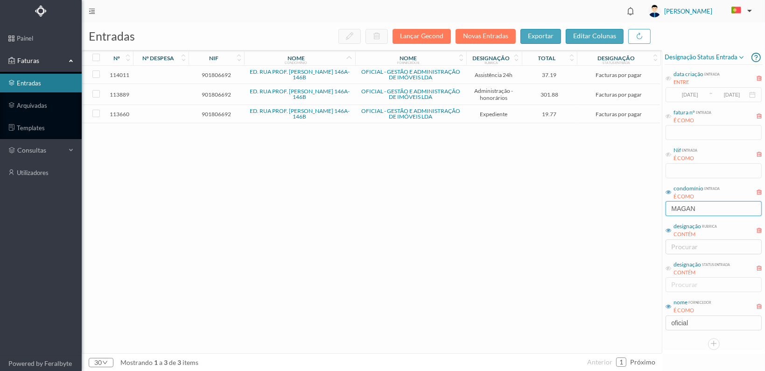
type input "MAGAN"
click at [221, 112] on span "901806692" at bounding box center [216, 114] width 51 height 7
click at [220, 112] on span "901806692" at bounding box center [216, 114] width 51 height 7
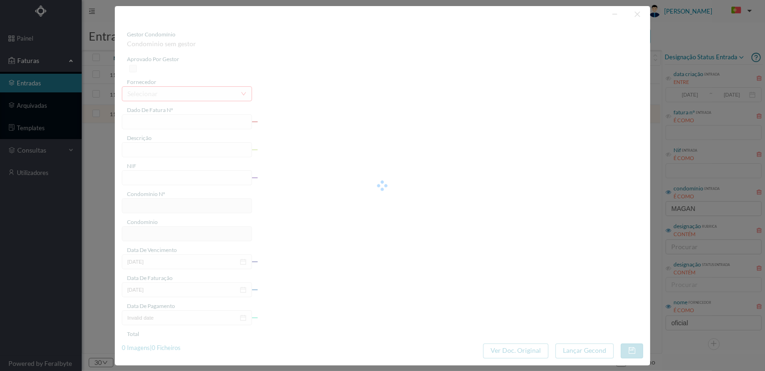
type input "FT 2025A1/4468"
type input "Serv. Administrativo - Custódia Documentação"
type input "901806692"
type input "[DATE]"
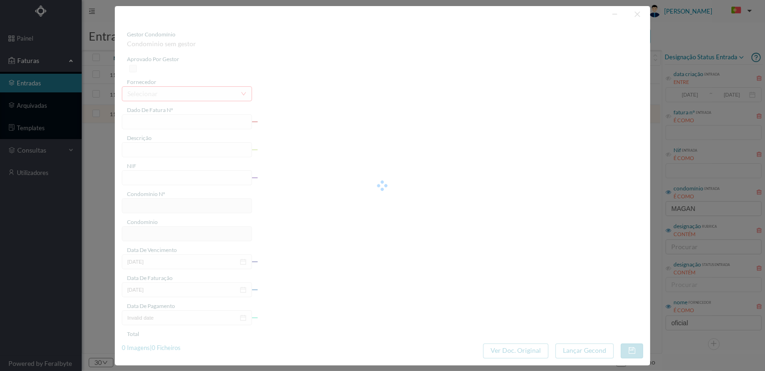
type input "[DATE]"
type input "19.77"
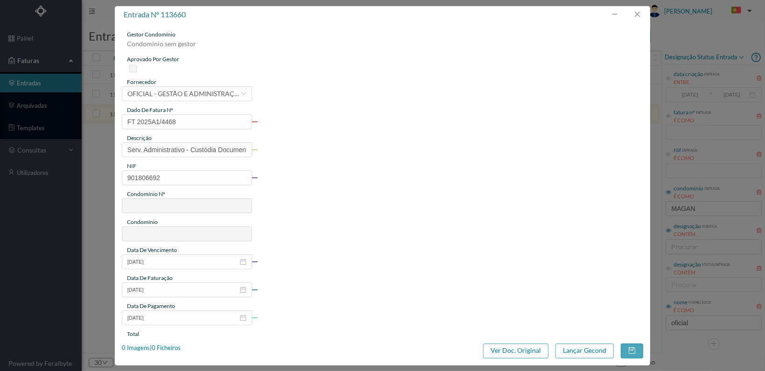
type input "815"
type input "ED. RUA PROF. [PERSON_NAME] 146A-146B"
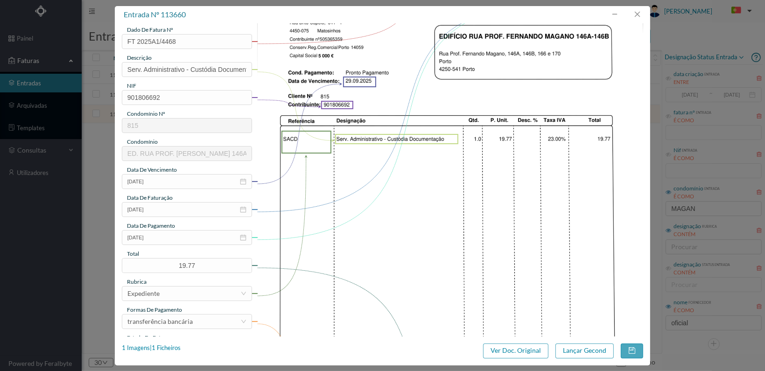
scroll to position [244, 0]
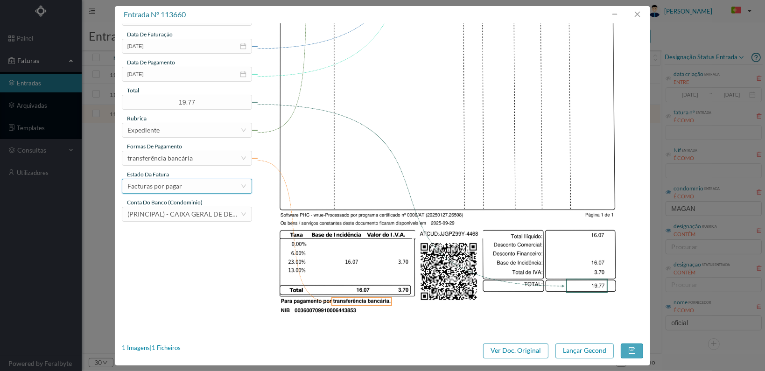
click at [195, 191] on div "Facturas por pagar" at bounding box center [183, 186] width 113 height 14
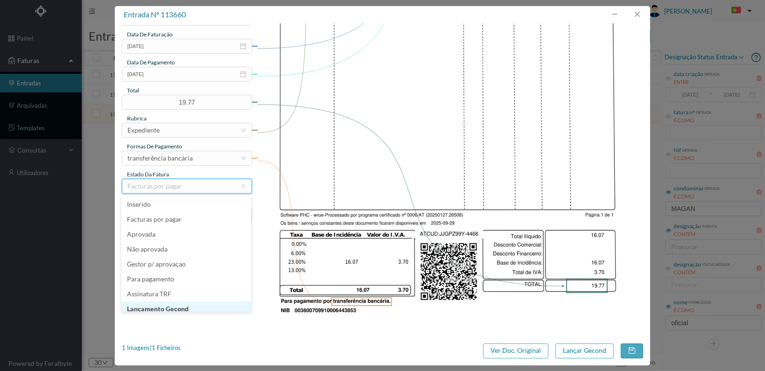
scroll to position [5, 0]
click at [190, 304] on li "Lançamento Gecond" at bounding box center [186, 304] width 130 height 15
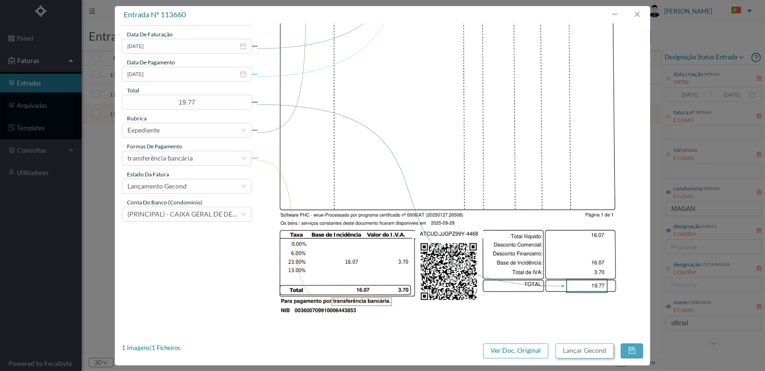
drag, startPoint x: 577, startPoint y: 347, endPoint x: 655, endPoint y: 321, distance: 82.3
click at [577, 348] on button "Lançar Gecond" at bounding box center [584, 350] width 58 height 15
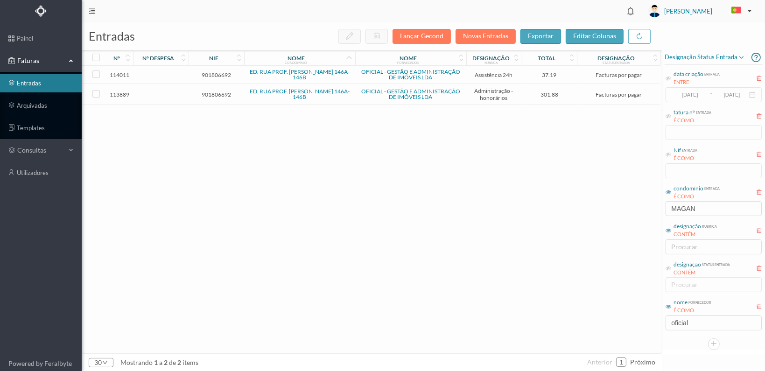
click at [216, 91] on span "901806692" at bounding box center [216, 94] width 51 height 7
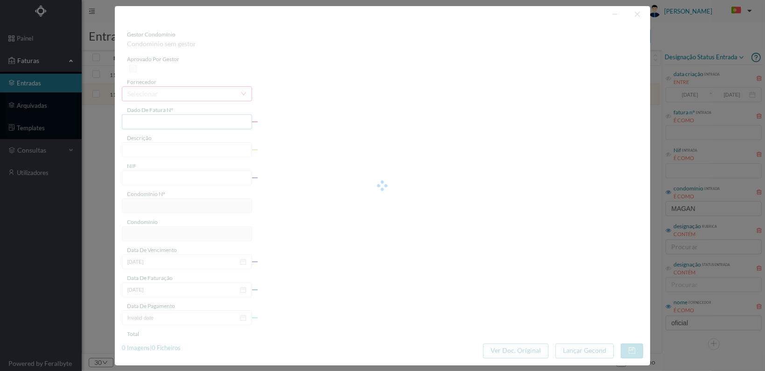
type input "FT 2025A1/4654"
type input "HONORARIOS Outubro de 2025"
type input "901806692"
type input "[DATE]"
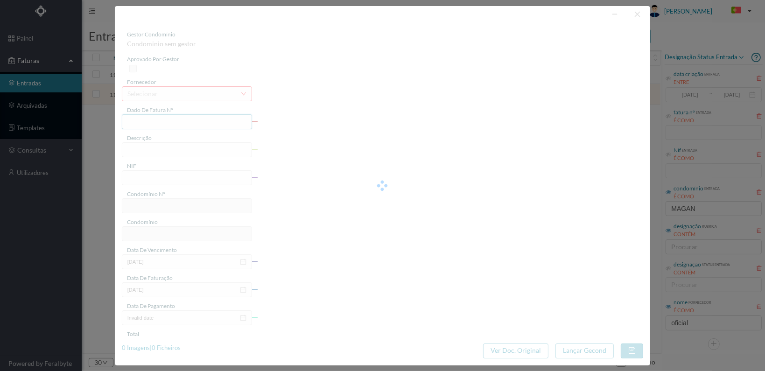
type input "[DATE]"
type input "301.88"
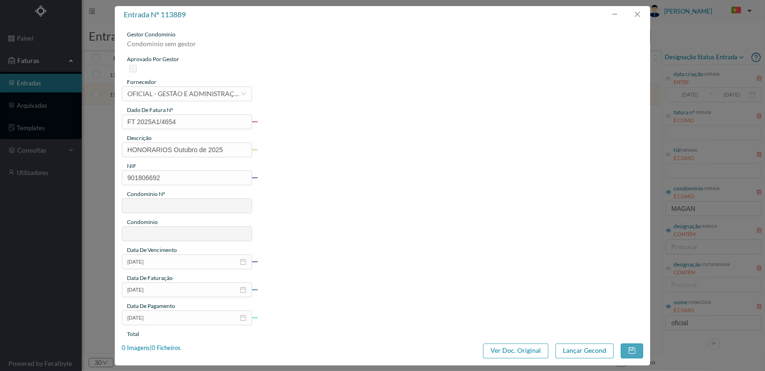
type input "815"
type input "ED. RUA PROF. [PERSON_NAME] 146A-146B"
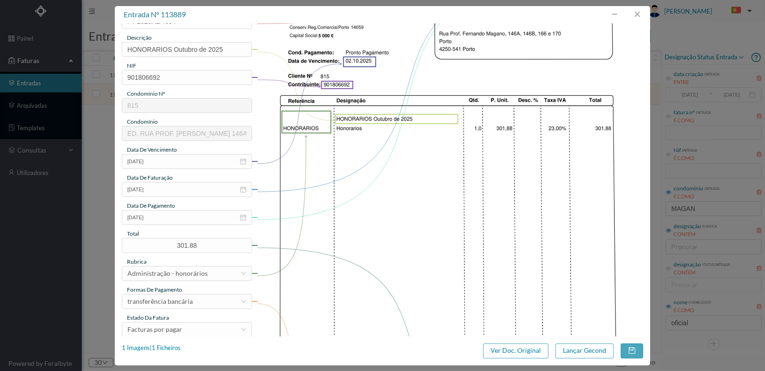
scroll to position [244, 0]
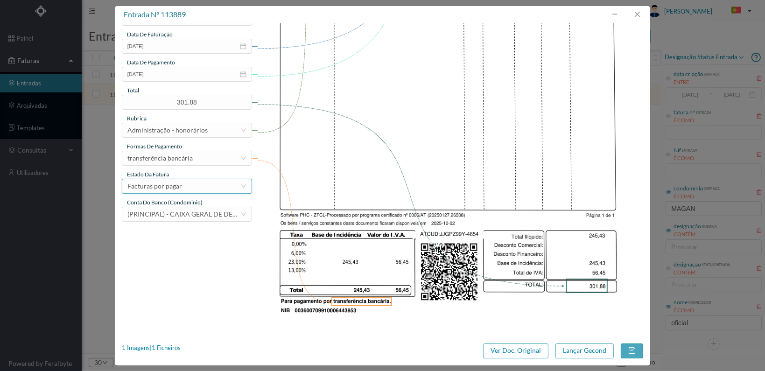
click at [220, 188] on div "Facturas por pagar" at bounding box center [183, 186] width 113 height 14
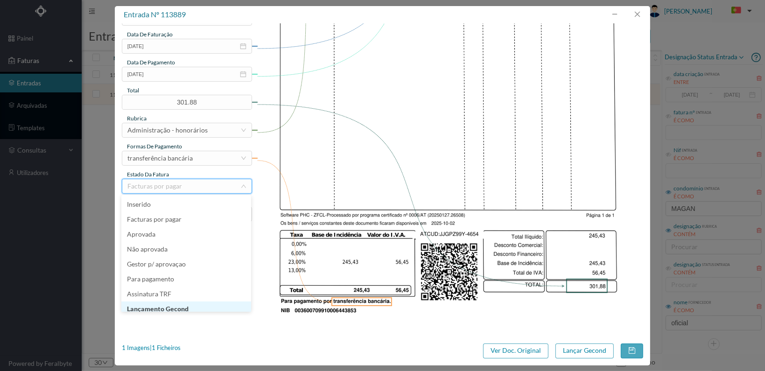
scroll to position [5, 0]
click at [207, 306] on li "Lançamento Gecond" at bounding box center [186, 304] width 130 height 15
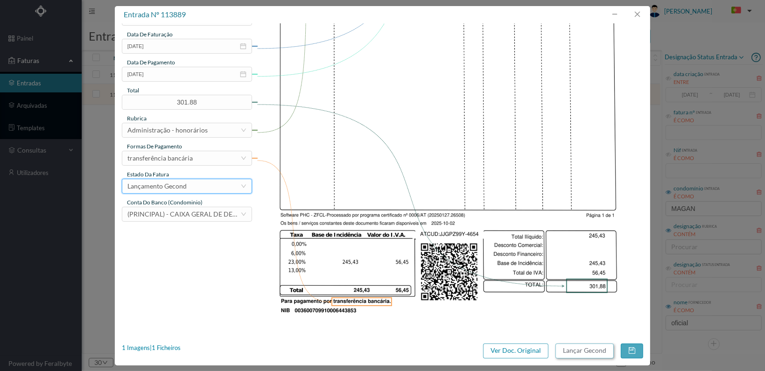
click at [575, 349] on button "Lançar Gecond" at bounding box center [584, 350] width 58 height 15
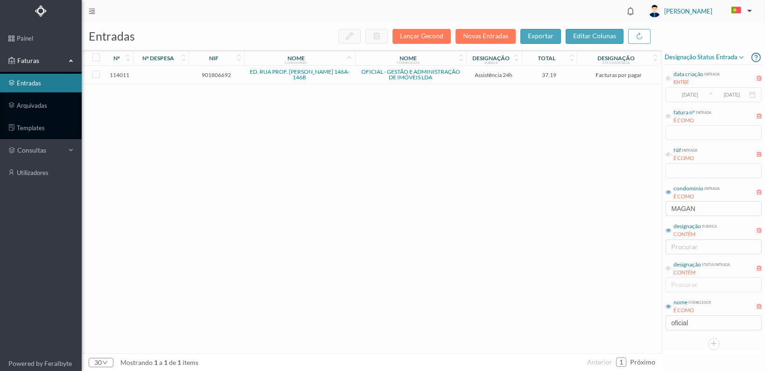
click at [212, 73] on span "901806692" at bounding box center [216, 74] width 51 height 7
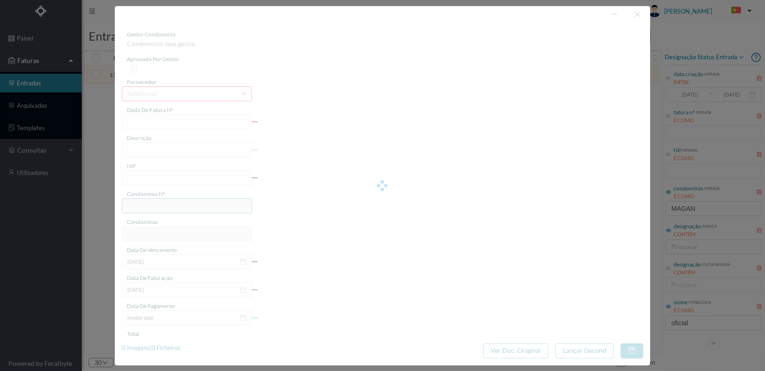
type input "FT 2025A1/4776"
type input "MANUTENÇÃO Outubro de 2025"
type input "901806692"
type input "[DATE]"
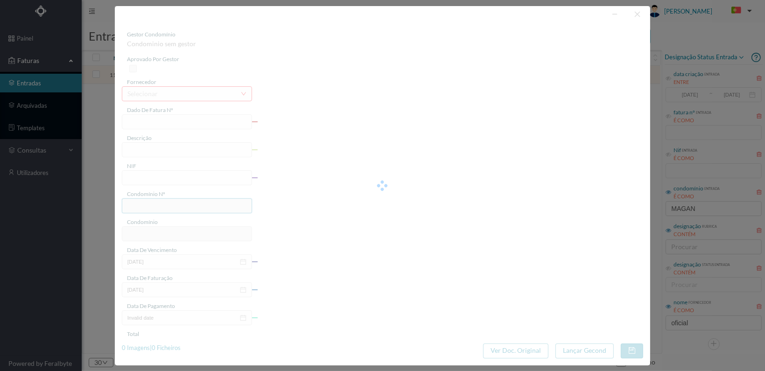
type input "[DATE]"
type input "37.19"
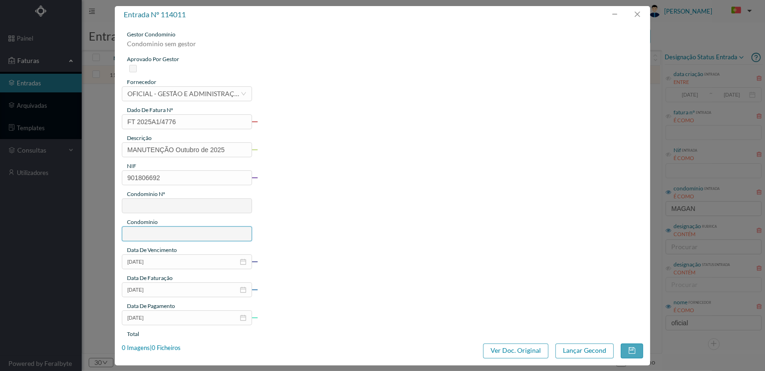
type input "815"
type input "ED. RUA PROF. [PERSON_NAME] 146A-146B"
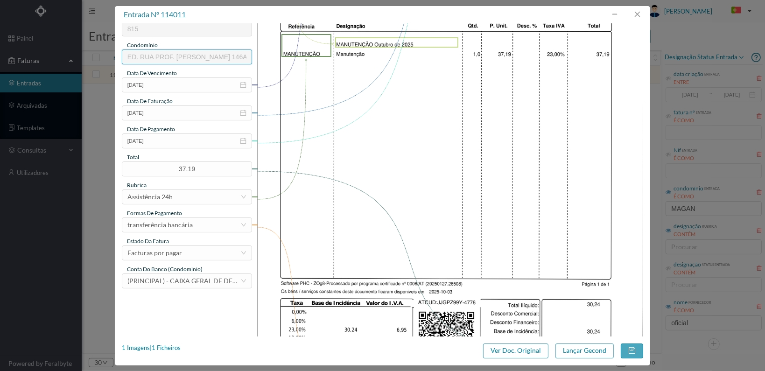
scroll to position [244, 0]
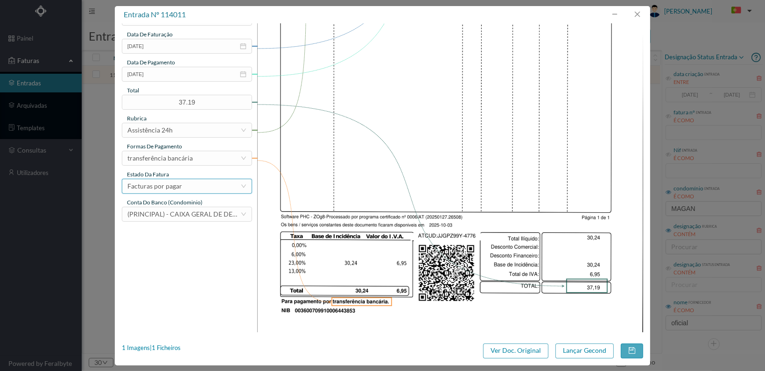
click at [206, 185] on div "Facturas por pagar" at bounding box center [183, 186] width 113 height 14
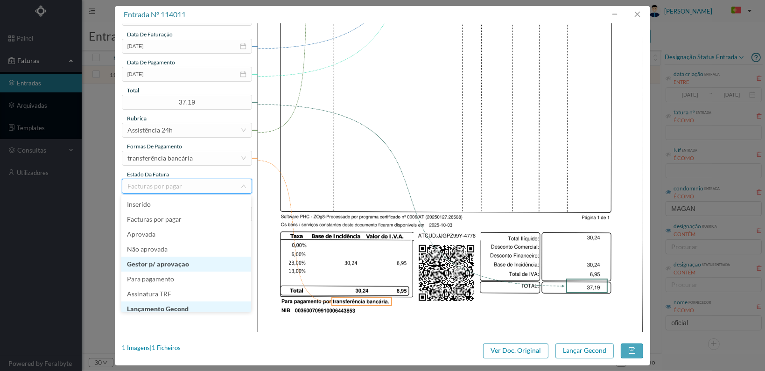
scroll to position [5, 0]
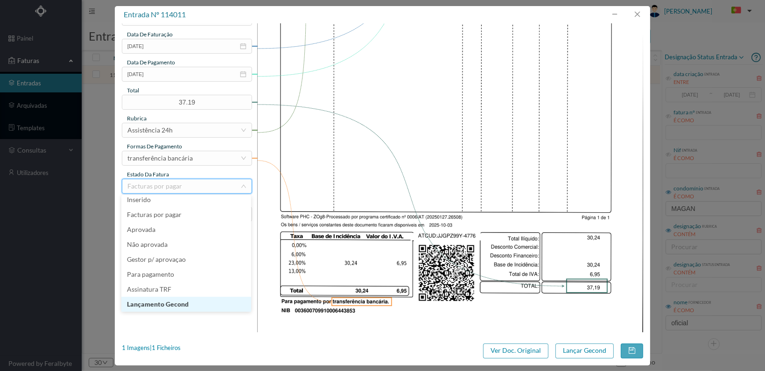
click at [196, 307] on li "Lançamento Gecond" at bounding box center [186, 304] width 130 height 15
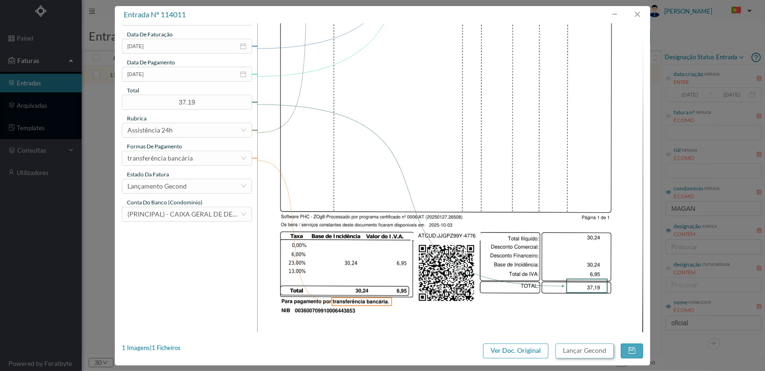
click at [580, 353] on button "Lançar Gecond" at bounding box center [584, 350] width 58 height 15
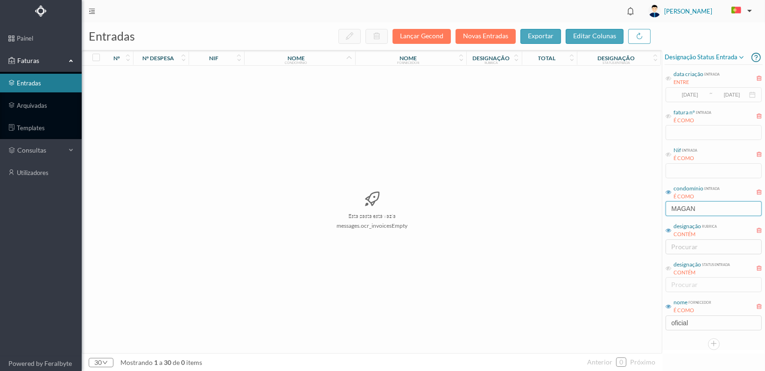
drag, startPoint x: 701, startPoint y: 208, endPoint x: 619, endPoint y: 207, distance: 82.1
click at [620, 207] on div "entradas Lançar Gecond Novas Entradas exportar editar colunas nº nº despesa nif…" at bounding box center [423, 196] width 683 height 348
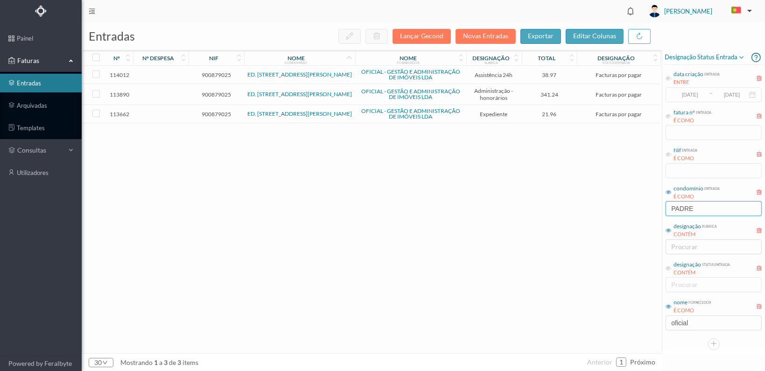
type input "PADRE"
click at [209, 112] on span "900879025" at bounding box center [216, 114] width 51 height 7
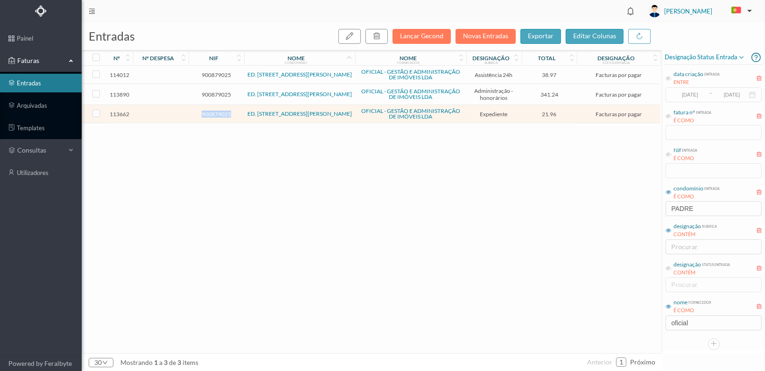
click at [209, 112] on span "900879025" at bounding box center [216, 114] width 51 height 7
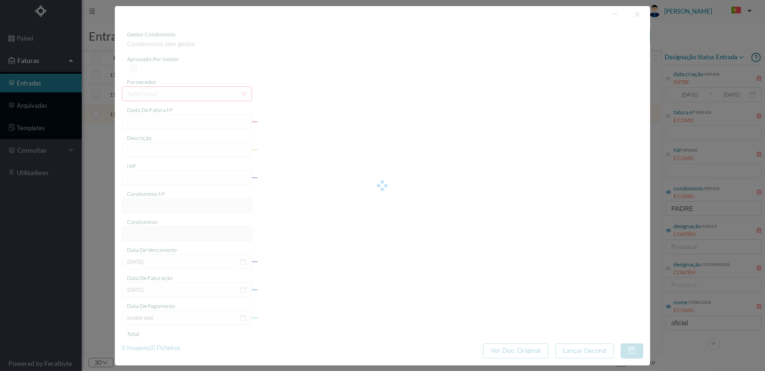
type input "FT 2025A1/4470"
type input "Serv. Administrativo - Custódia Documentação"
type input "900879025"
type input "[DATE]"
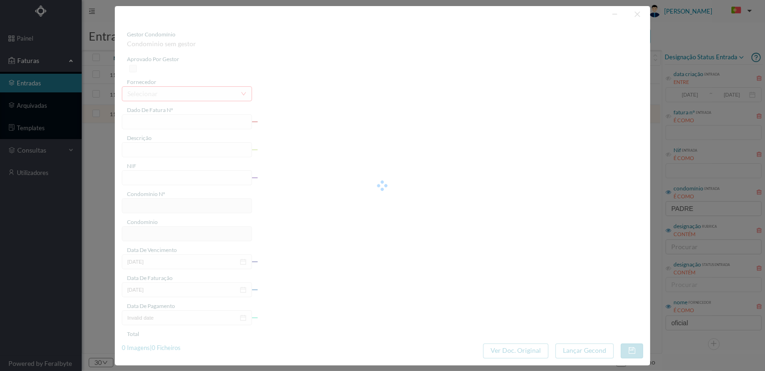
type input "[DATE]"
type input "21.96"
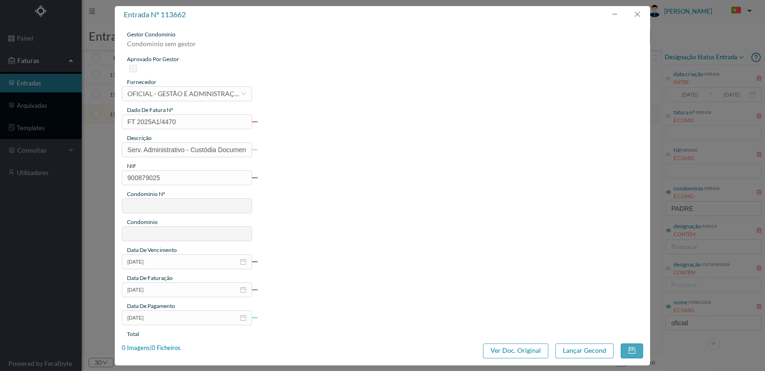
type input "818"
type input "ED. [STREET_ADDRESS][PERSON_NAME]"
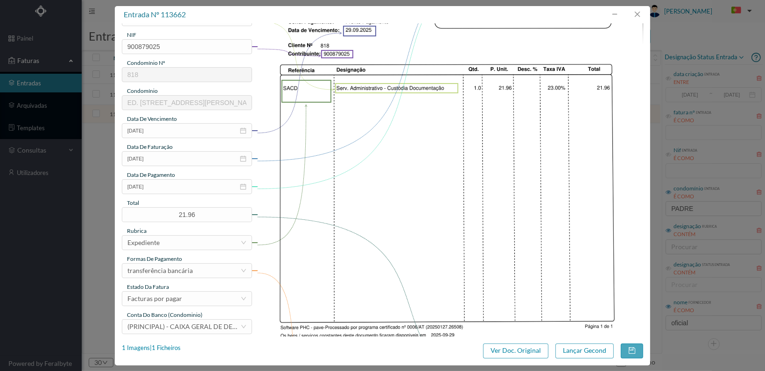
scroll to position [187, 0]
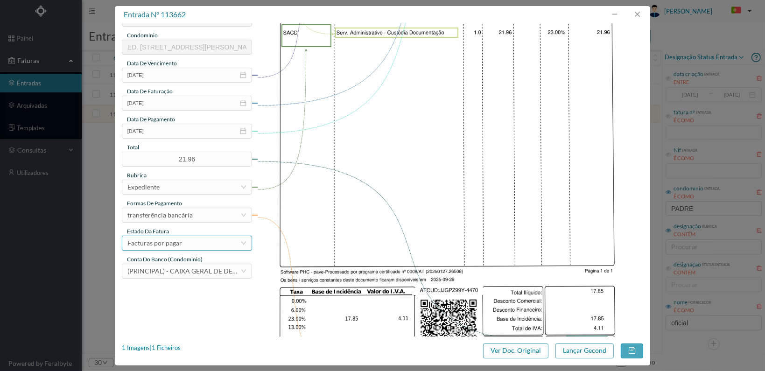
click at [230, 247] on div "Facturas por pagar" at bounding box center [183, 243] width 113 height 14
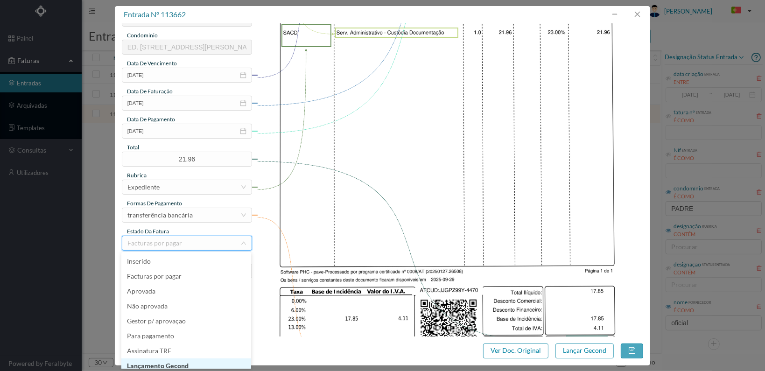
scroll to position [5, 0]
click at [193, 360] on li "Lançamento Gecond" at bounding box center [186, 361] width 130 height 15
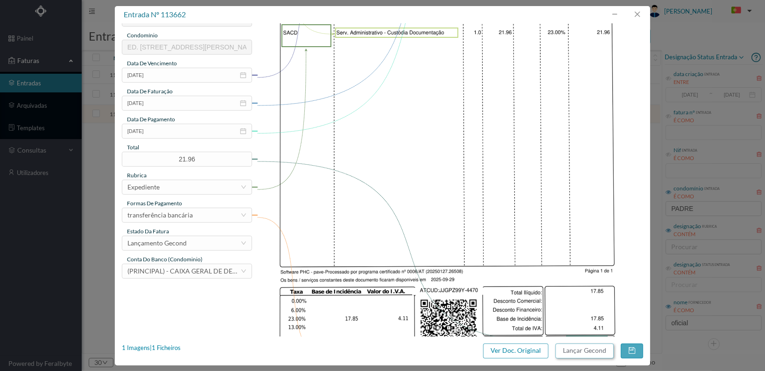
click at [590, 353] on button "Lançar Gecond" at bounding box center [584, 350] width 58 height 15
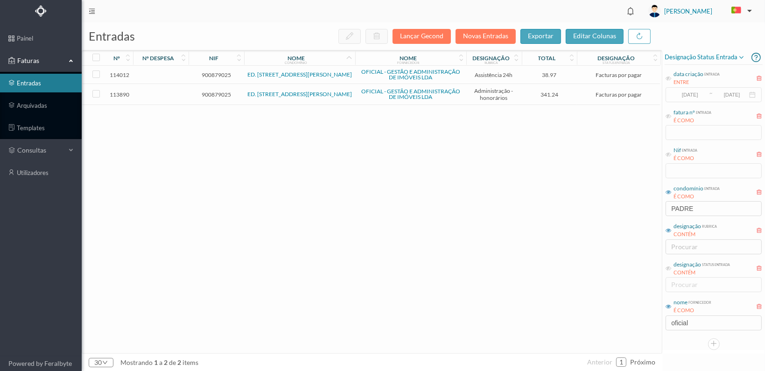
click at [215, 91] on span "900879025" at bounding box center [216, 94] width 51 height 7
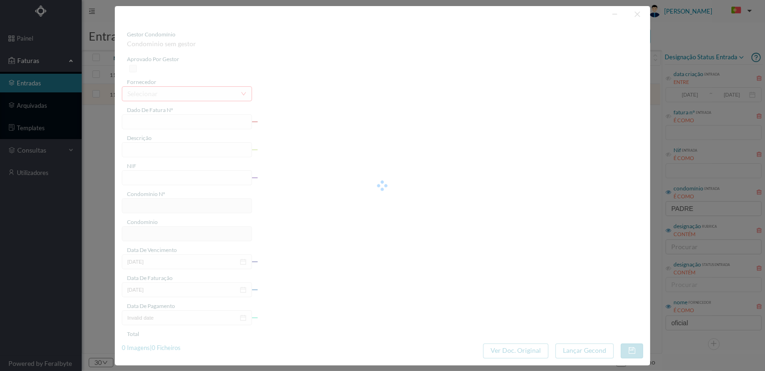
type input "FT 2025A1/4655"
type input "HONORARIOS Outubro de 2025"
type input "900879025"
type input "[DATE]"
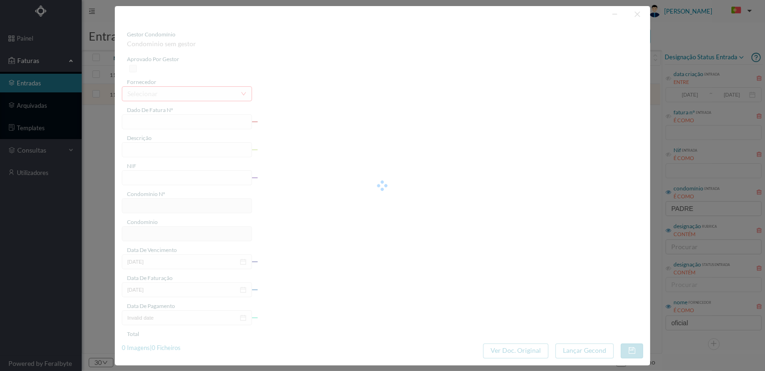
type input "[DATE]"
type input "341.24"
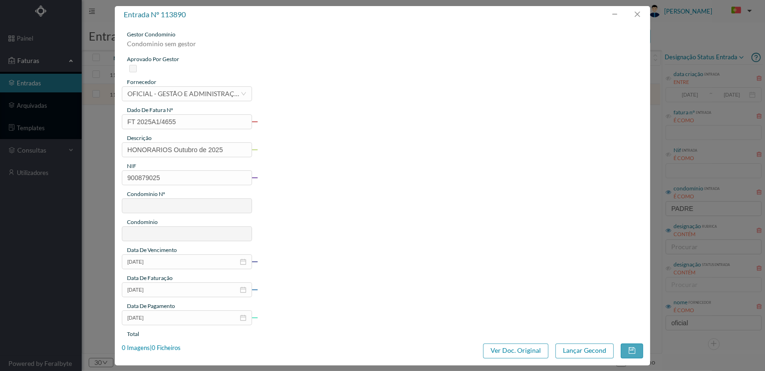
type input "818"
type input "ED. [STREET_ADDRESS][PERSON_NAME]"
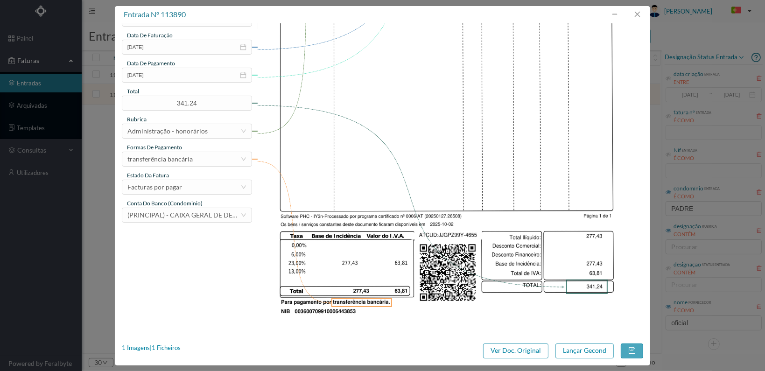
scroll to position [244, 0]
click at [200, 183] on div "Facturas por pagar" at bounding box center [183, 186] width 113 height 14
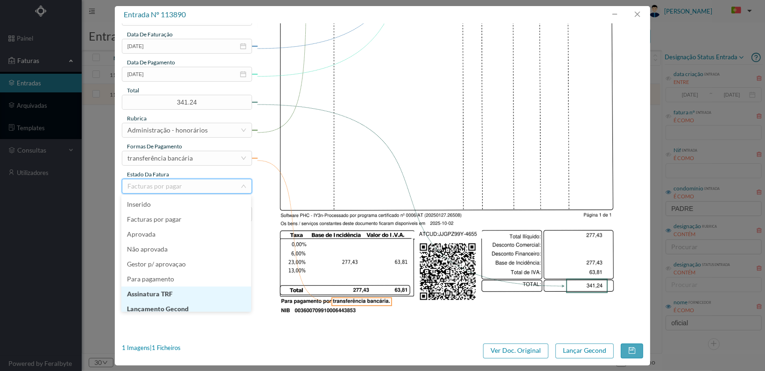
scroll to position [5, 0]
click at [188, 306] on li "Lançamento Gecond" at bounding box center [186, 304] width 130 height 15
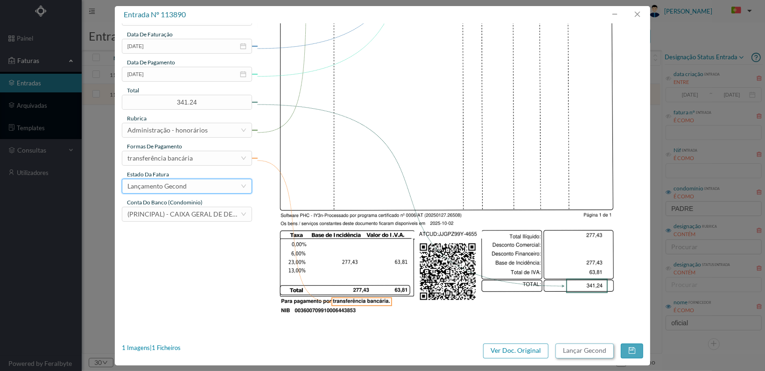
click at [585, 355] on button "Lançar Gecond" at bounding box center [584, 350] width 58 height 15
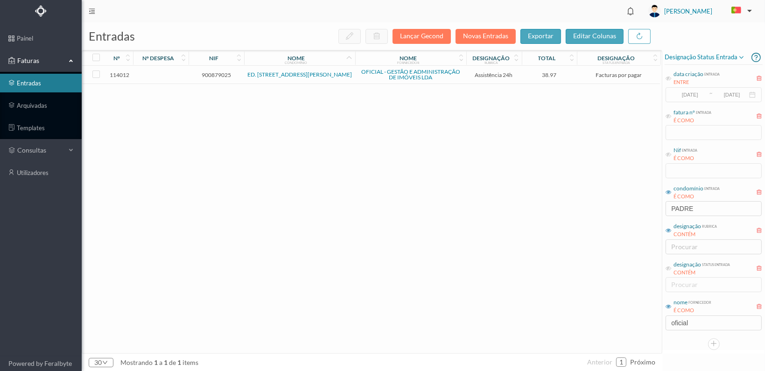
click at [213, 73] on span "900879025" at bounding box center [216, 74] width 51 height 7
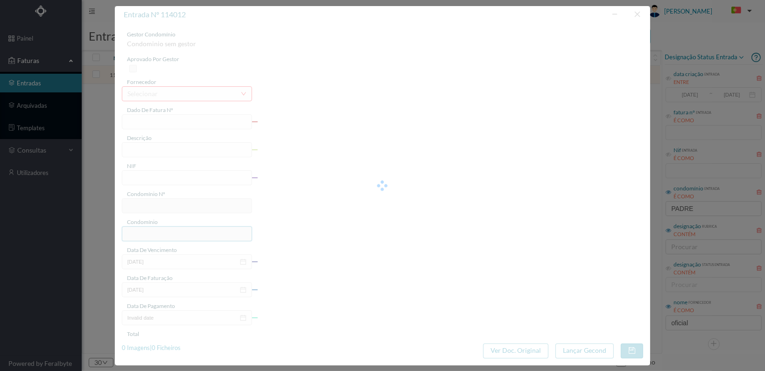
type input "FT 2025A1/4777"
type input "MANUTENÇÃO Outubro de 2025"
type input "900879025"
type input "[DATE]"
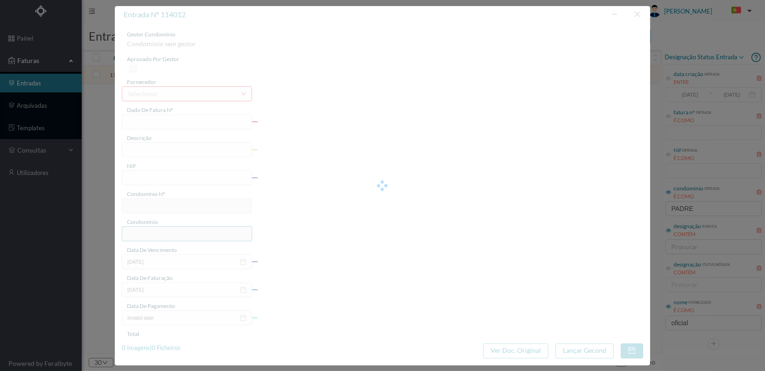
type input "[DATE]"
type input "38.97"
type input "818"
type input "ED. [STREET_ADDRESS][PERSON_NAME]"
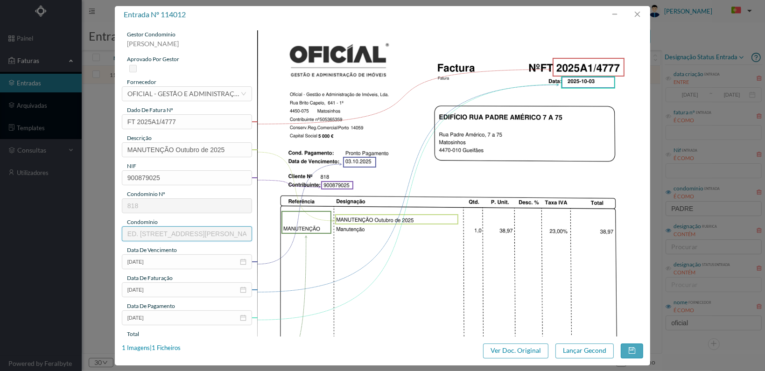
scroll to position [244, 0]
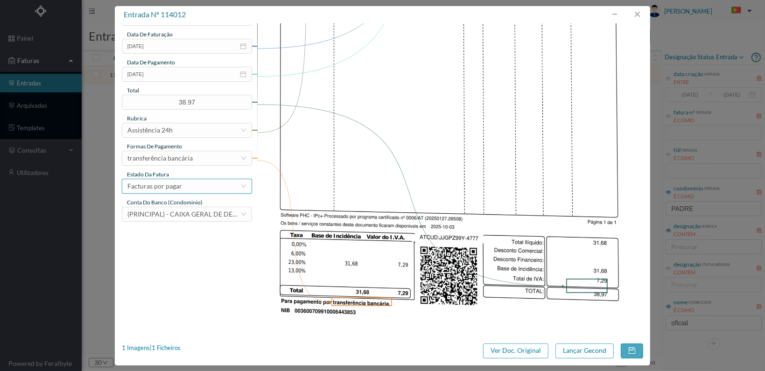
click at [235, 185] on div "Facturas por pagar" at bounding box center [183, 186] width 113 height 14
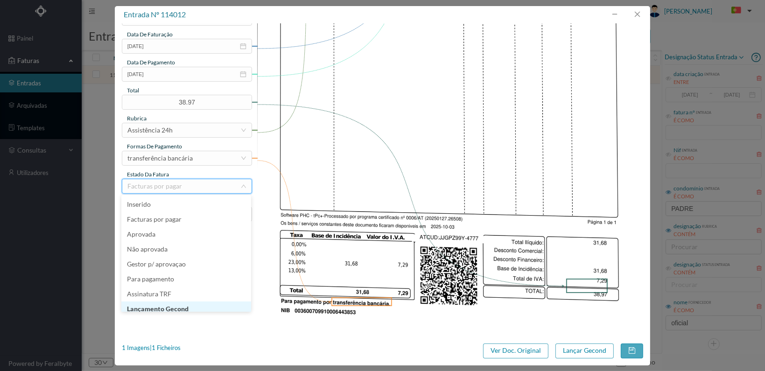
scroll to position [5, 0]
click at [198, 306] on li "Lançamento Gecond" at bounding box center [186, 304] width 130 height 15
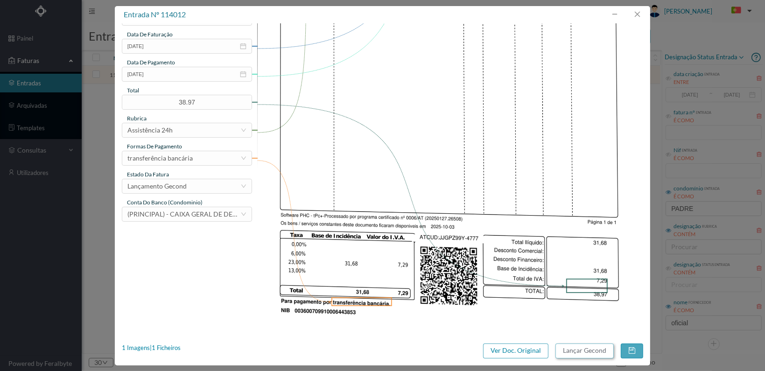
click at [579, 352] on button "Lançar Gecond" at bounding box center [584, 350] width 58 height 15
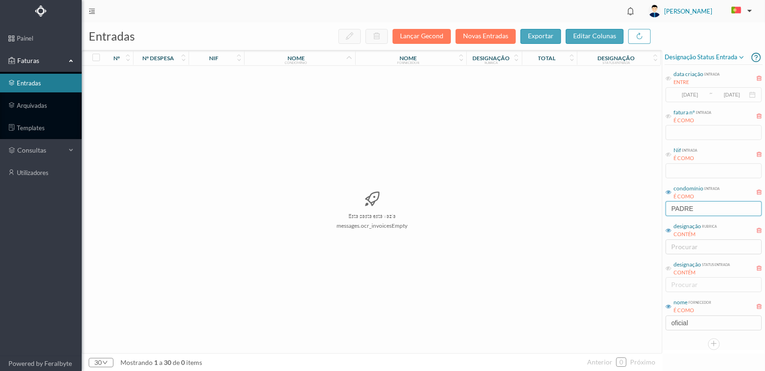
drag, startPoint x: 703, startPoint y: 207, endPoint x: 649, endPoint y: 207, distance: 53.7
click at [651, 207] on div "entradas Lançar Gecond Novas Entradas exportar editar colunas nº nº despesa nif…" at bounding box center [423, 196] width 683 height 348
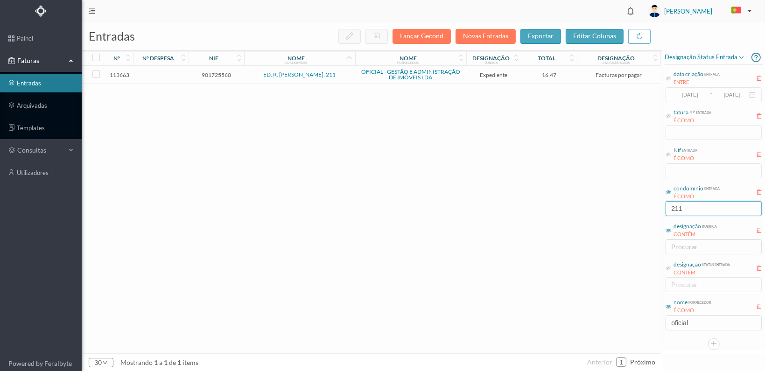
type input "211"
click at [220, 74] on span "901725560" at bounding box center [216, 74] width 51 height 7
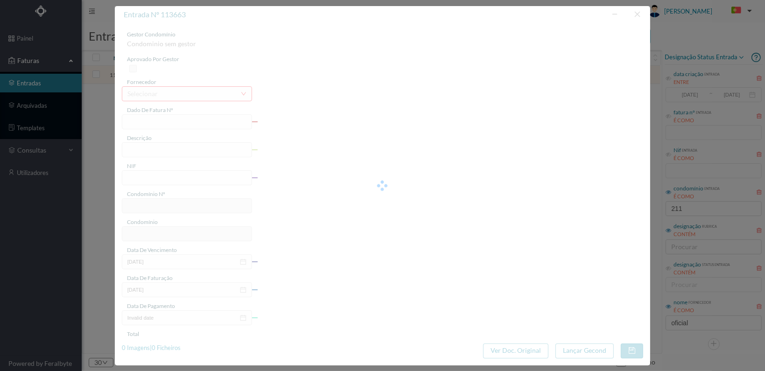
type input "FT 2025A1/4471"
type input "Serv. Administrativo - Custódia Documentação"
type input "901725560"
type input "[DATE]"
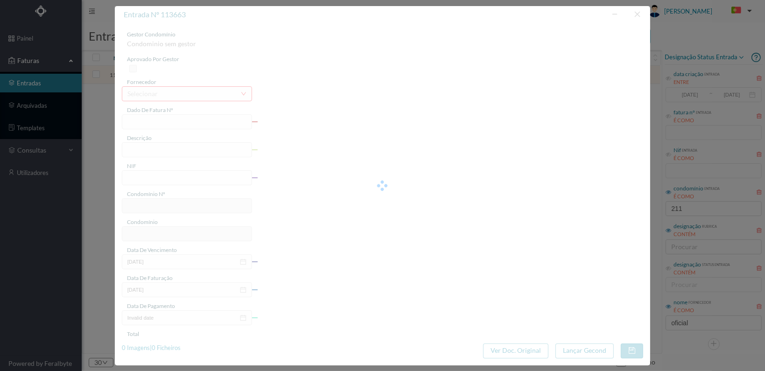
type input "[DATE]"
type input "16.47"
type input "822"
type input "ED. R. [PERSON_NAME], 211"
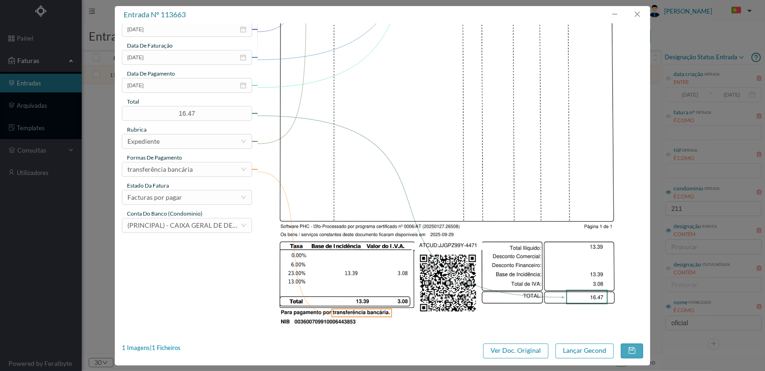
scroll to position [244, 0]
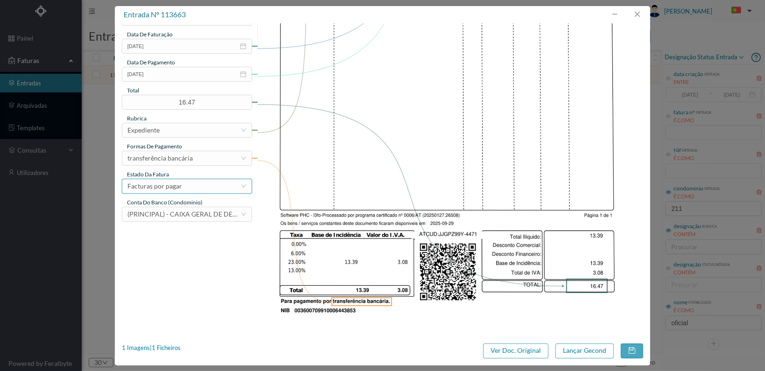
click at [225, 189] on div "Facturas por pagar" at bounding box center [183, 186] width 113 height 14
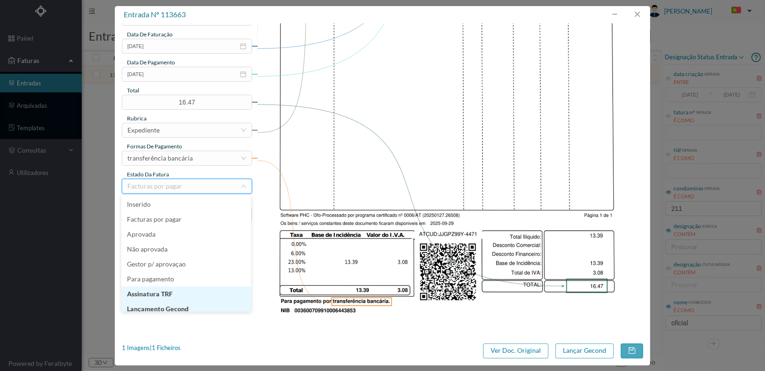
scroll to position [5, 0]
click at [194, 302] on li "Lançamento Gecond" at bounding box center [186, 304] width 130 height 15
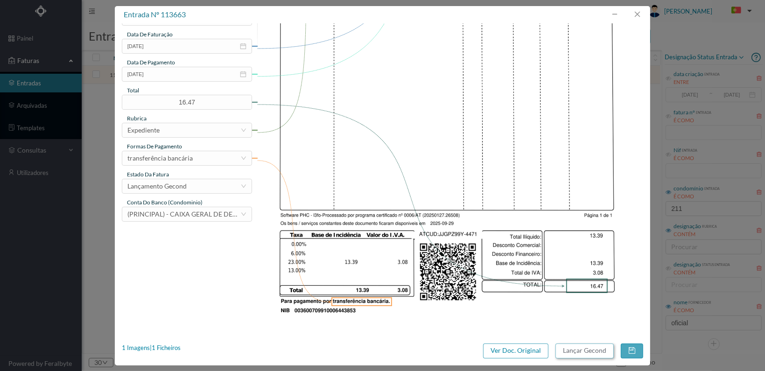
click at [576, 350] on button "Lançar Gecond" at bounding box center [584, 350] width 58 height 15
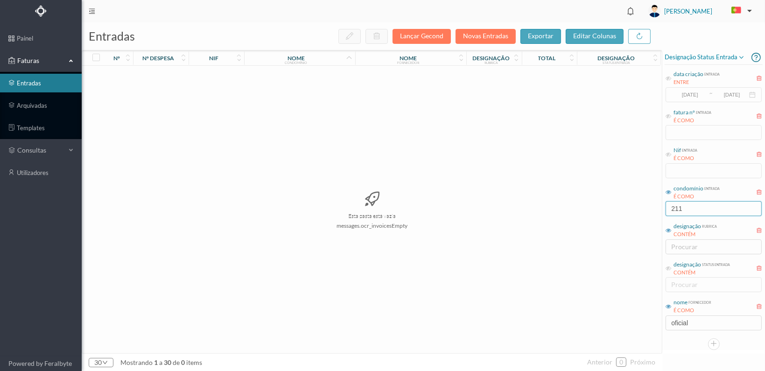
drag, startPoint x: 697, startPoint y: 208, endPoint x: 647, endPoint y: 206, distance: 50.0
click at [647, 206] on div "entradas Lançar Gecond Novas Entradas exportar editar colunas nº nº despesa nif…" at bounding box center [423, 196] width 683 height 348
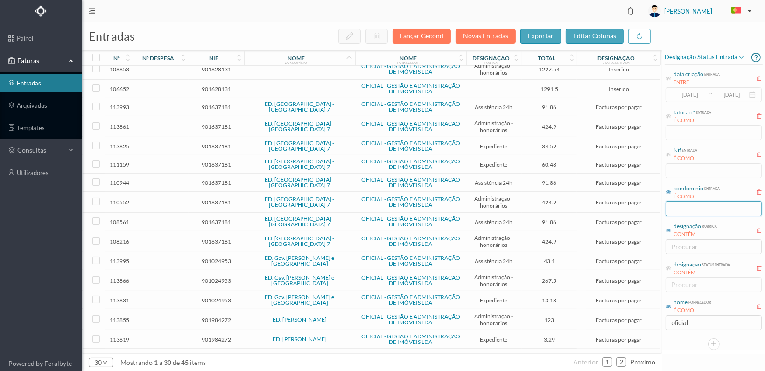
scroll to position [303, 0]
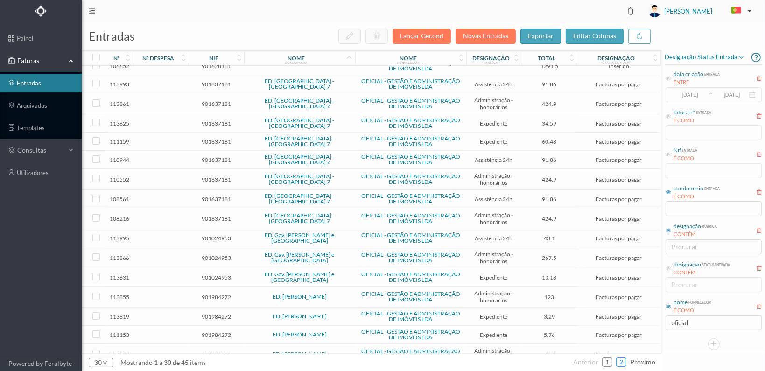
click at [623, 362] on link "2" at bounding box center [620, 362] width 9 height 14
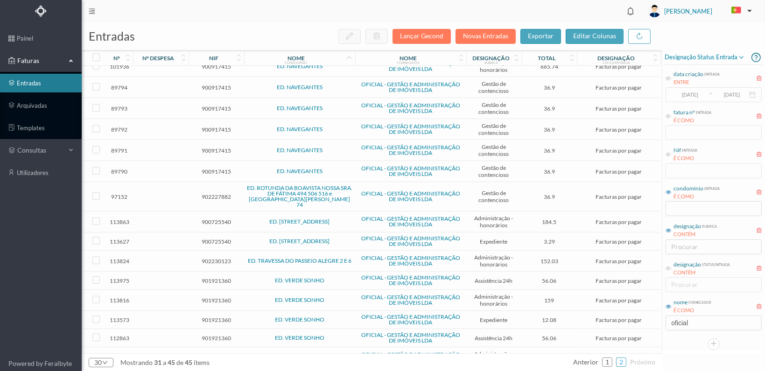
scroll to position [15, 0]
